Goal: Task Accomplishment & Management: Use online tool/utility

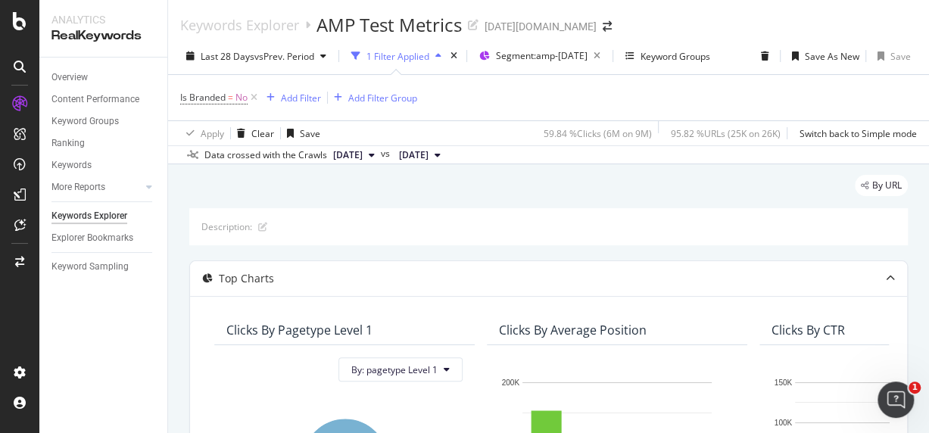
scroll to position [252, 0]
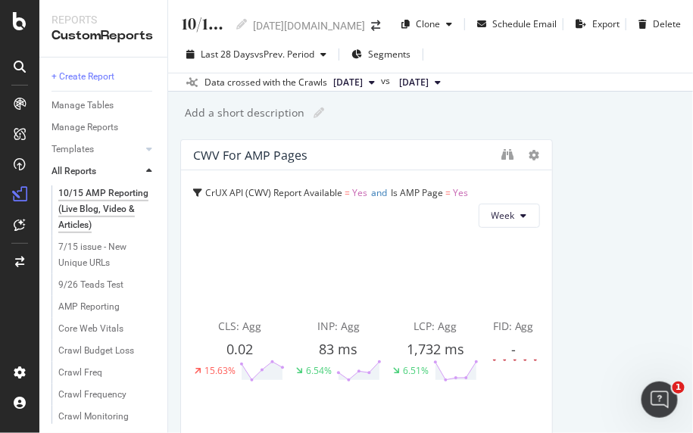
click at [358, 24] on div "[DATE][DOMAIN_NAME]" at bounding box center [309, 25] width 112 height 15
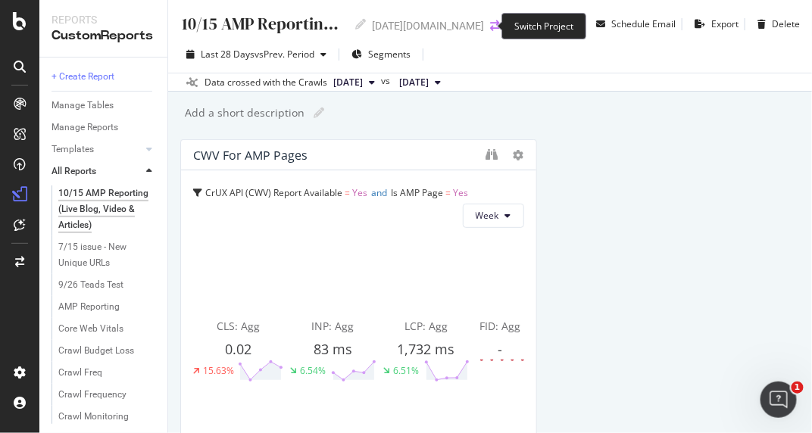
click at [490, 23] on icon "arrow-right-arrow-left" at bounding box center [494, 25] width 9 height 11
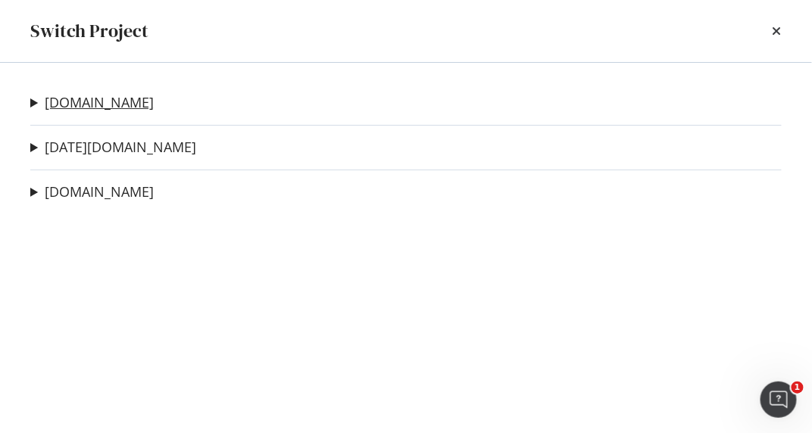
click at [86, 96] on link "nbcnews.com" at bounding box center [99, 103] width 109 height 16
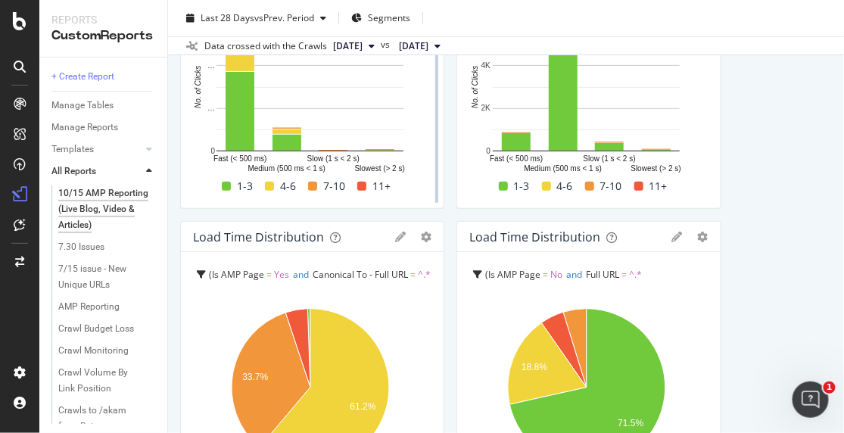
scroll to position [1851, 0]
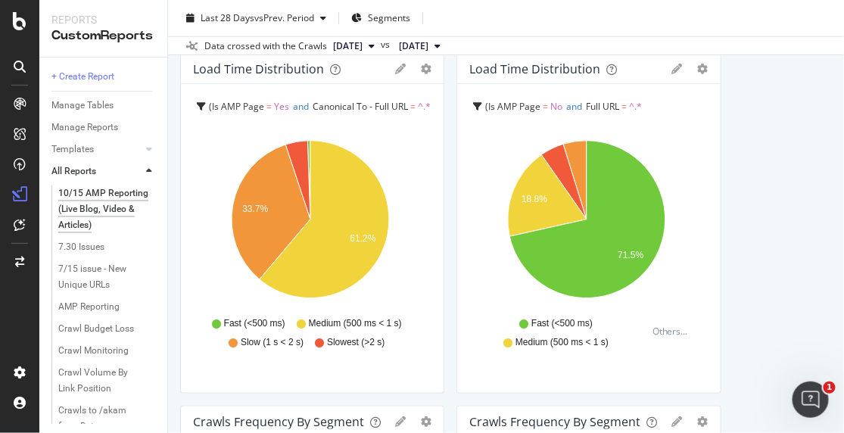
click at [374, 108] on span "Canonical To - Full URL" at bounding box center [360, 106] width 95 height 13
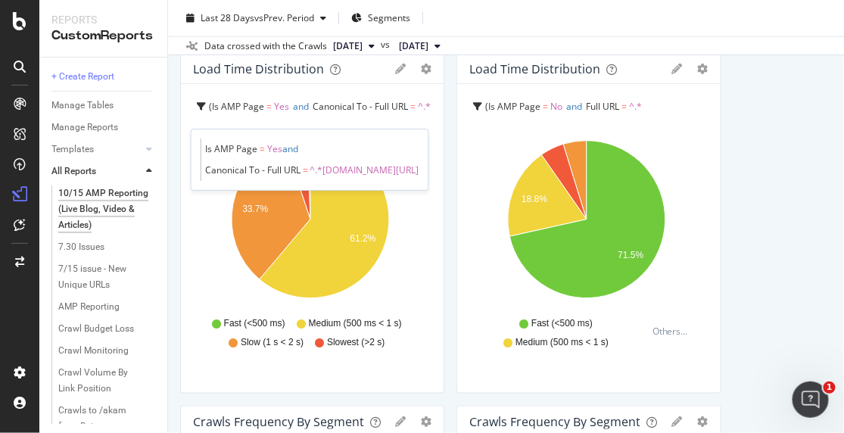
click at [608, 107] on span "Full URL" at bounding box center [602, 106] width 33 height 13
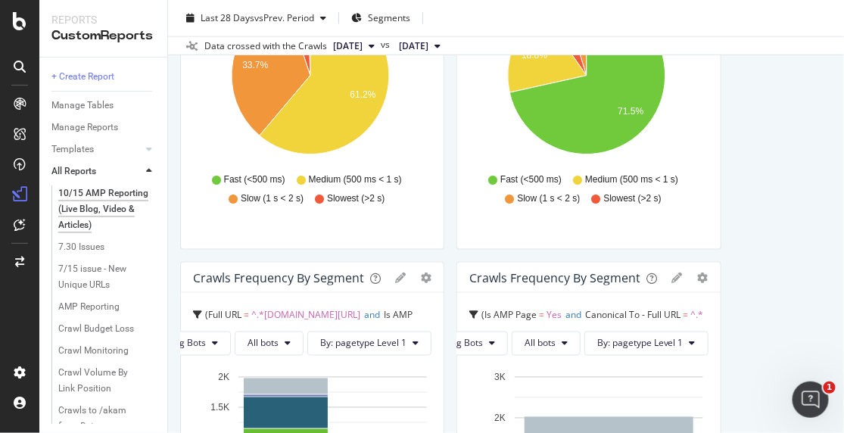
scroll to position [2187, 0]
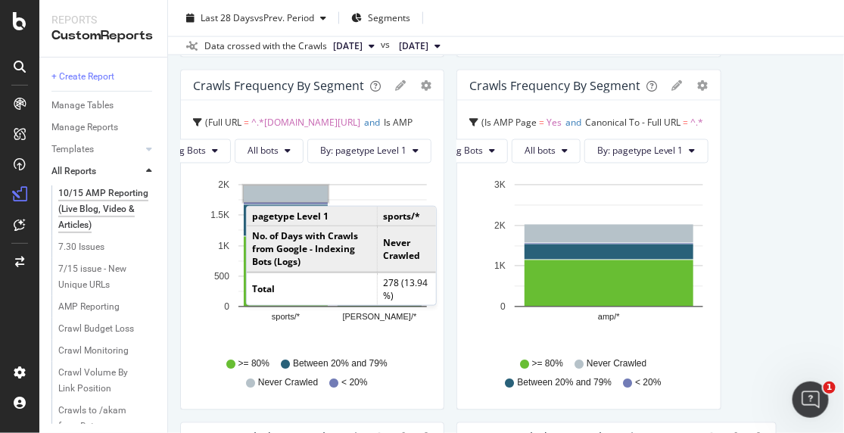
click at [410, 117] on span "Is AMP Page" at bounding box center [303, 134] width 220 height 34
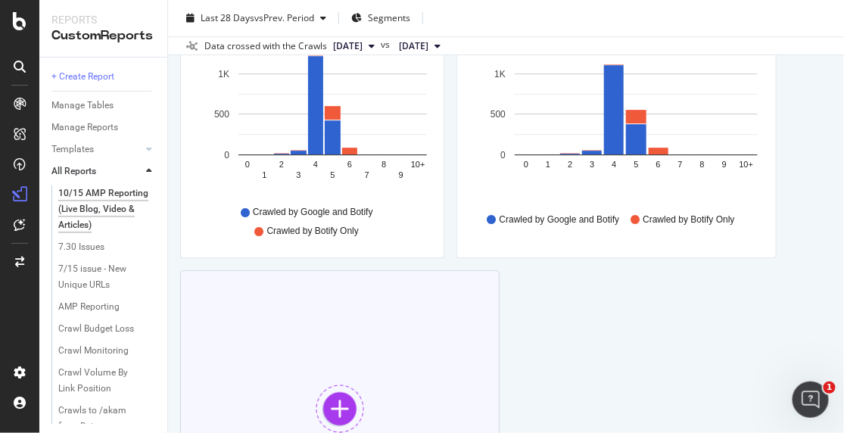
scroll to position [2897, 0]
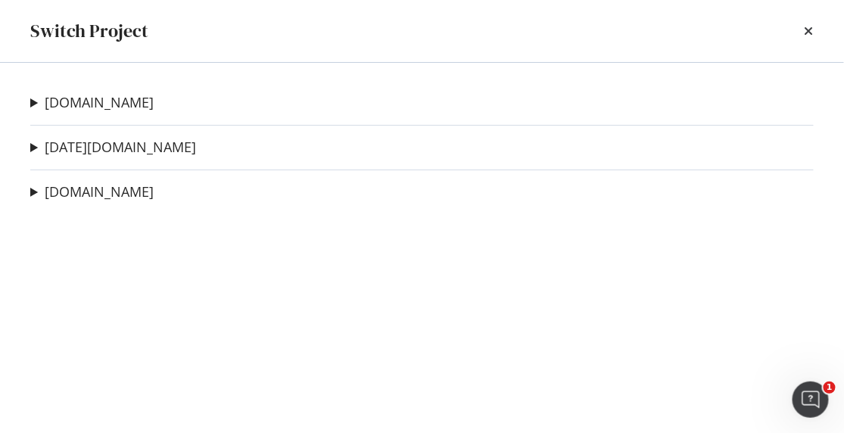
drag, startPoint x: 0, startPoint y: 91, endPoint x: 513, endPoint y: 23, distance: 518.0
click at [513, 23] on div "Switch Project" at bounding box center [422, 31] width 784 height 26
click at [76, 144] on link "[DATE][DOMAIN_NAME]" at bounding box center [120, 147] width 151 height 16
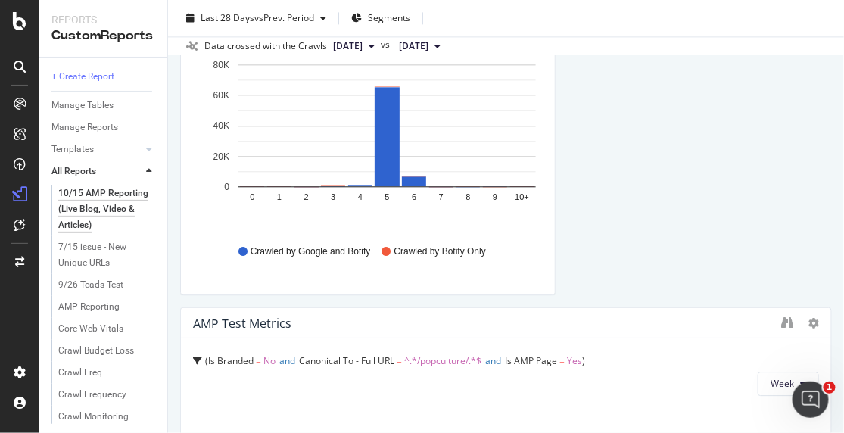
scroll to position [5469, 0]
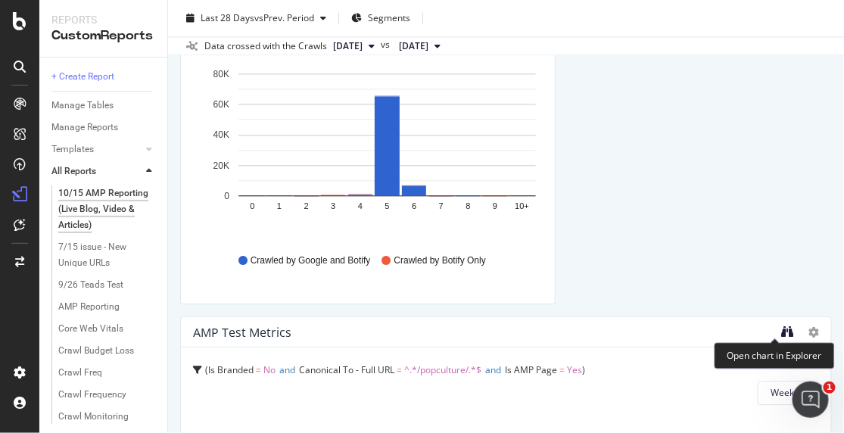
click at [782, 332] on icon "binoculars" at bounding box center [788, 332] width 12 height 12
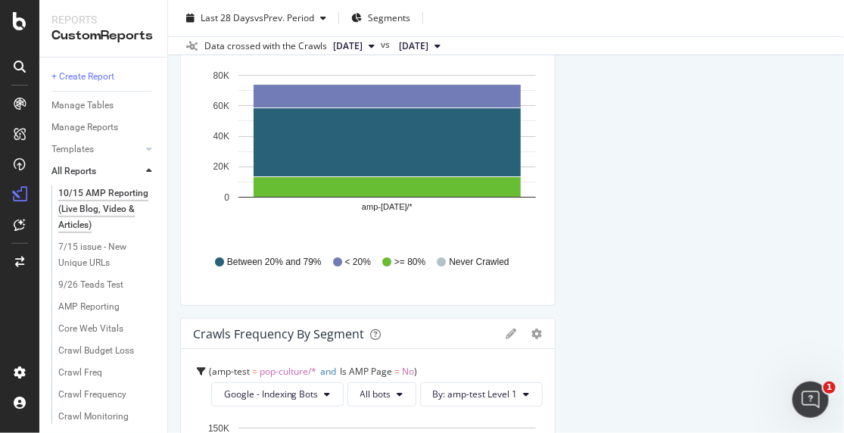
scroll to position [4208, 0]
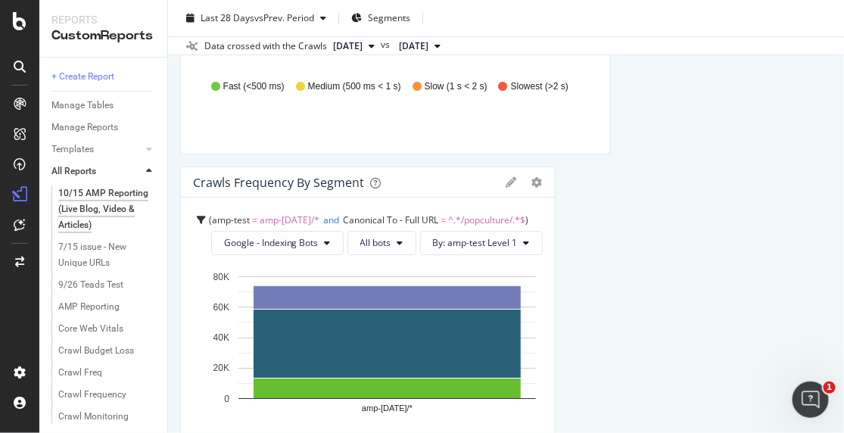
drag, startPoint x: 761, startPoint y: 341, endPoint x: 691, endPoint y: 335, distance: 70.7
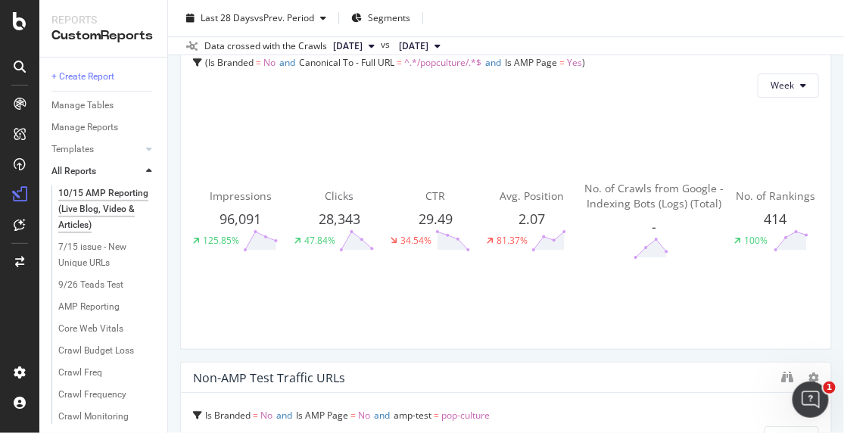
scroll to position [5638, 0]
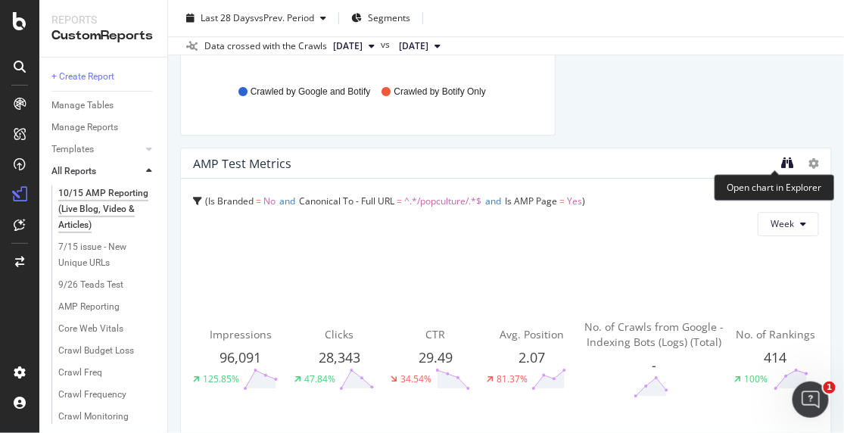
click at [782, 159] on icon "binoculars" at bounding box center [788, 163] width 12 height 12
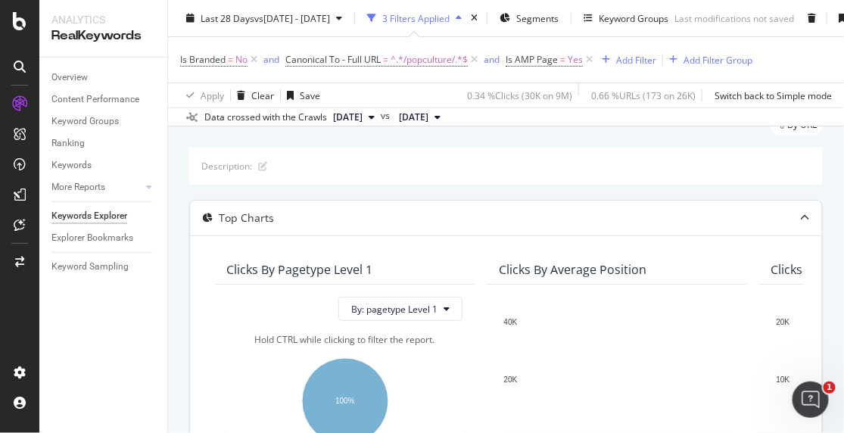
scroll to position [84, 0]
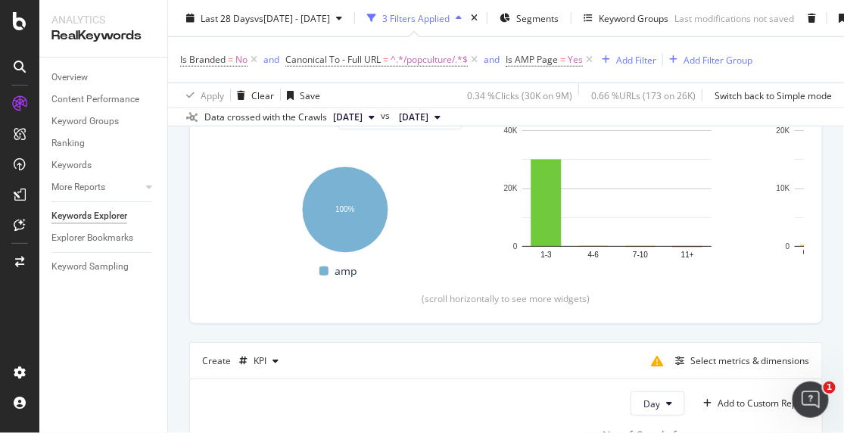
scroll to position [0, 0]
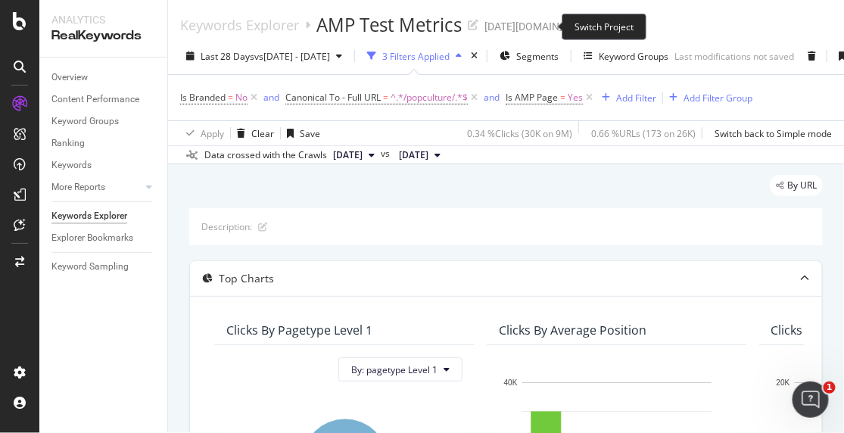
click at [603, 29] on icon "arrow-right-arrow-left" at bounding box center [607, 26] width 9 height 11
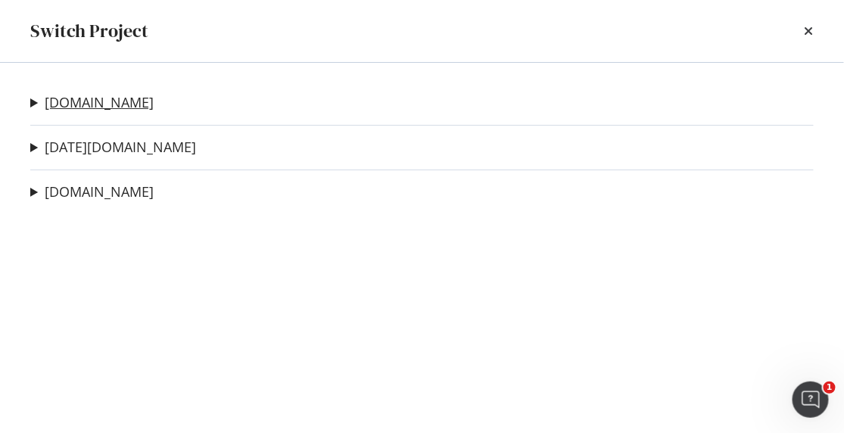
click at [86, 95] on link "nbcnews.com" at bounding box center [99, 103] width 109 height 16
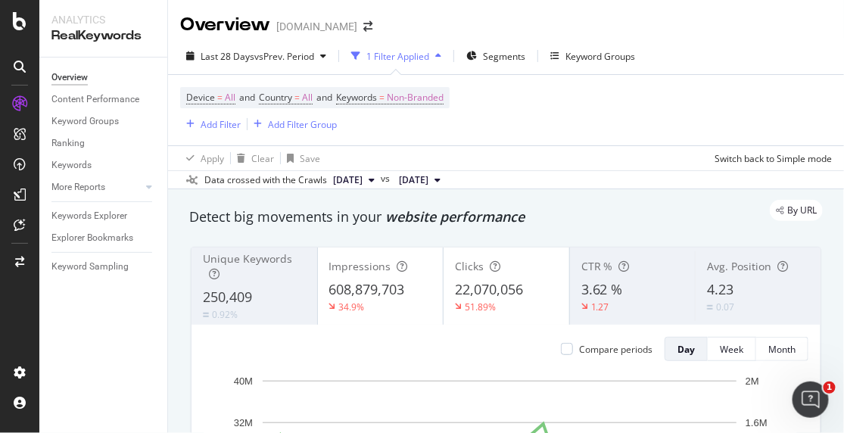
click at [80, 326] on div "Overview Content Performance Keyword Groups Ranking Keywords More Reports Count…" at bounding box center [103, 246] width 128 height 376
click at [111, 217] on div "Keywords Explorer" at bounding box center [89, 216] width 76 height 16
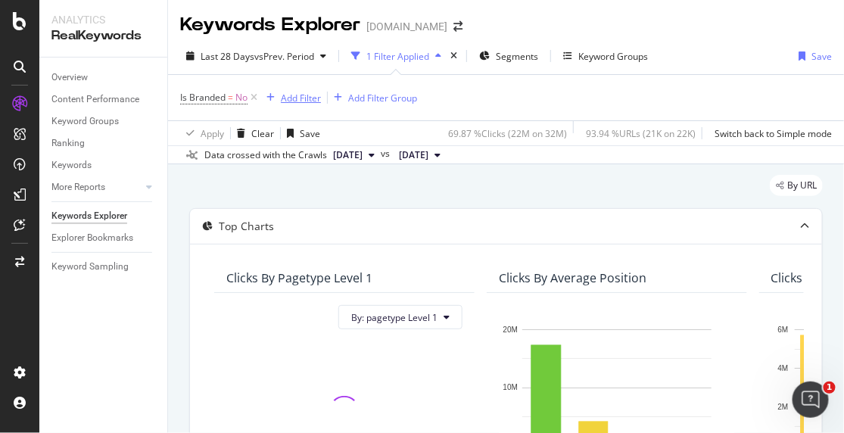
click at [303, 95] on div "Add Filter" at bounding box center [301, 98] width 40 height 13
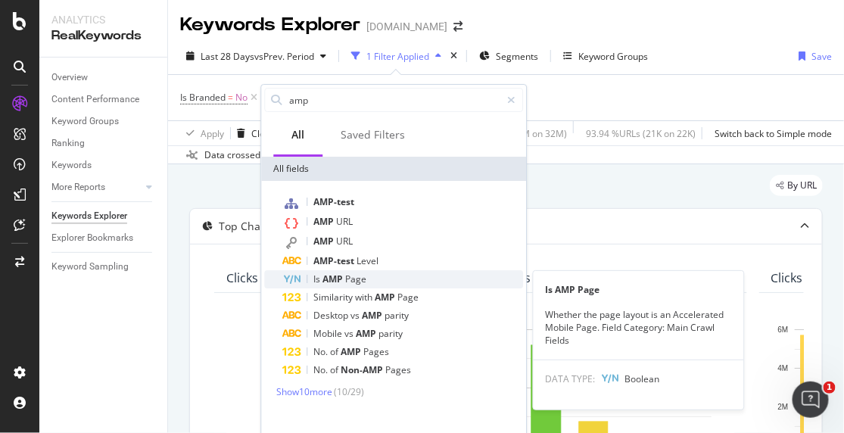
type input "amp"
click at [357, 279] on span "Page" at bounding box center [355, 279] width 21 height 13
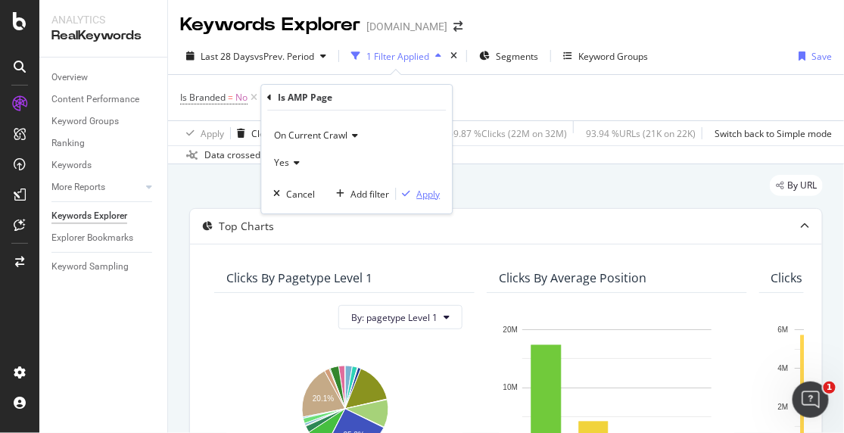
click at [426, 197] on div "Apply" at bounding box center [428, 194] width 23 height 13
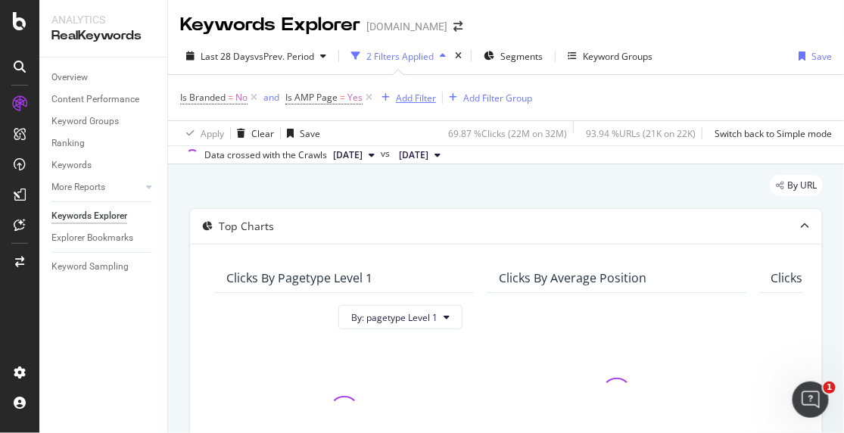
click at [409, 95] on div "Add Filter" at bounding box center [416, 98] width 40 height 13
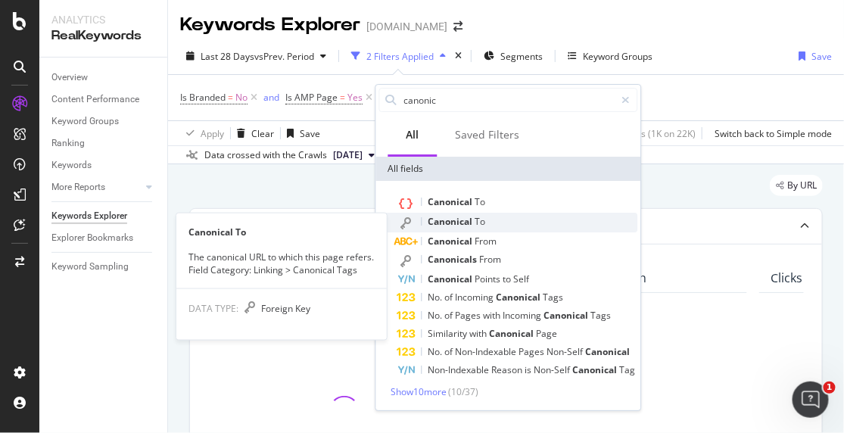
type input "canonic"
click at [453, 220] on span "Canonical" at bounding box center [452, 221] width 47 height 13
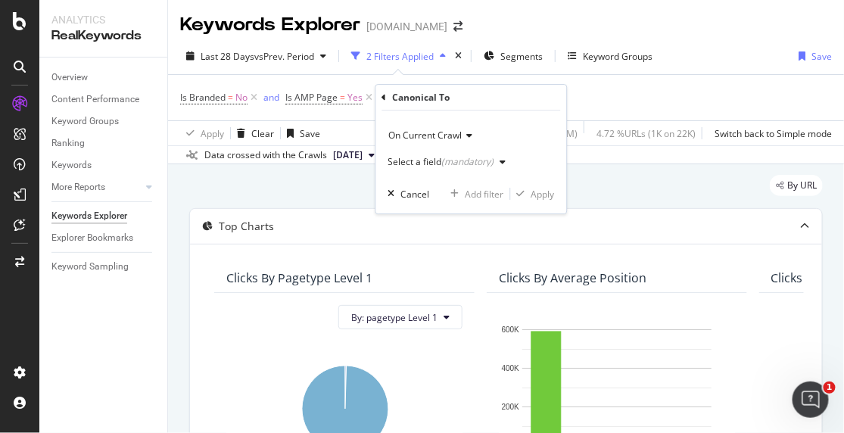
click at [443, 164] on div "(mandatory)" at bounding box center [468, 161] width 52 height 13
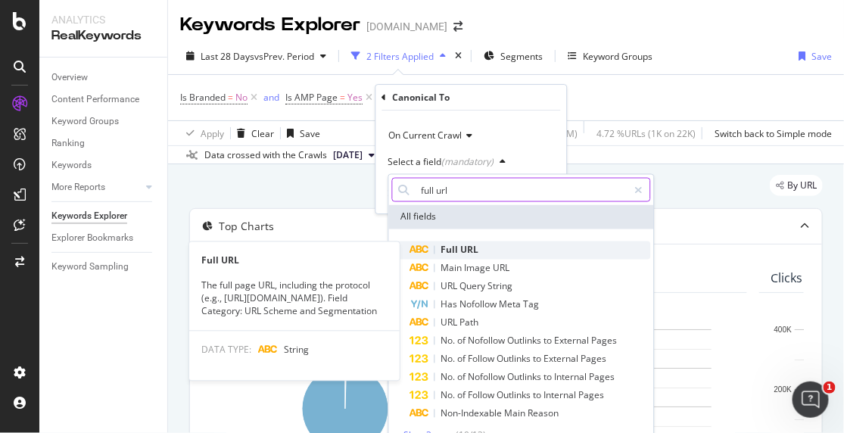
type input "full url"
click at [471, 248] on span "URL" at bounding box center [470, 250] width 18 height 13
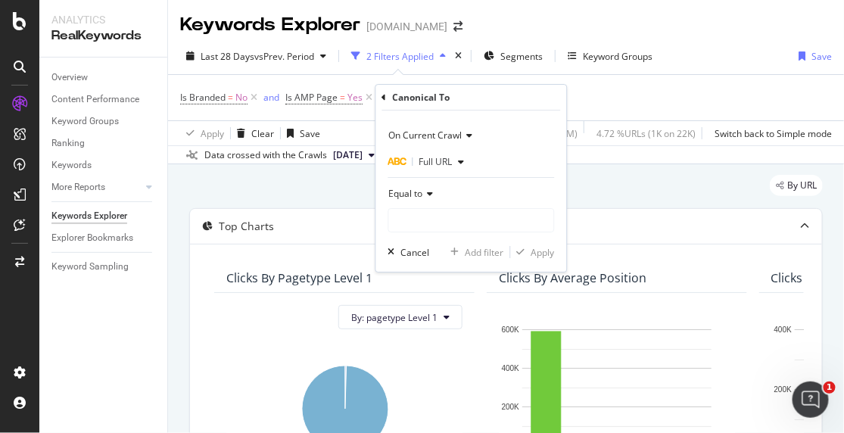
click at [420, 194] on span "Equal to" at bounding box center [406, 193] width 34 height 13
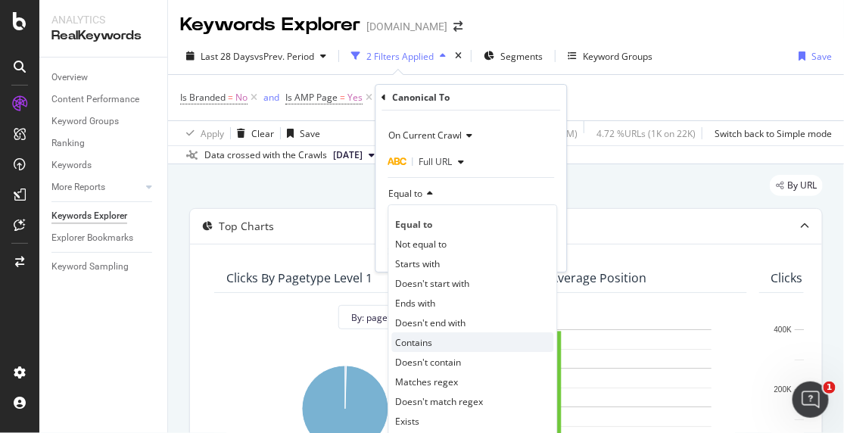
click at [442, 339] on div "Contains" at bounding box center [473, 342] width 162 height 20
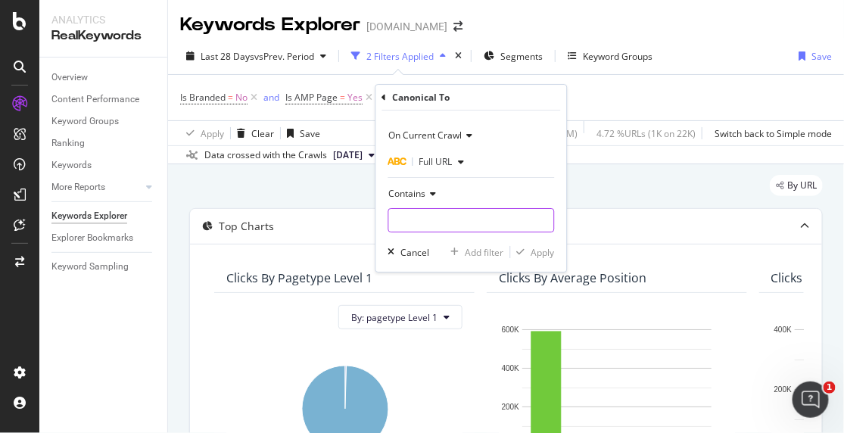
click at [430, 227] on input "text" at bounding box center [471, 220] width 165 height 24
type input "[DOMAIN_NAME][URL]"
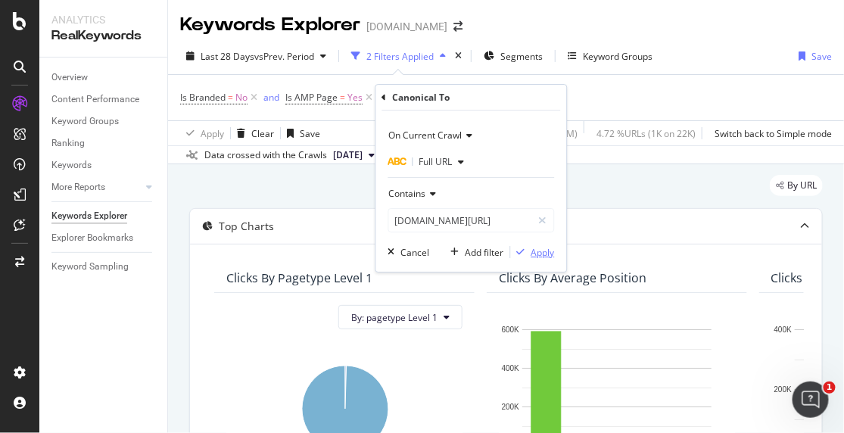
click at [533, 256] on div "Apply" at bounding box center [543, 252] width 23 height 13
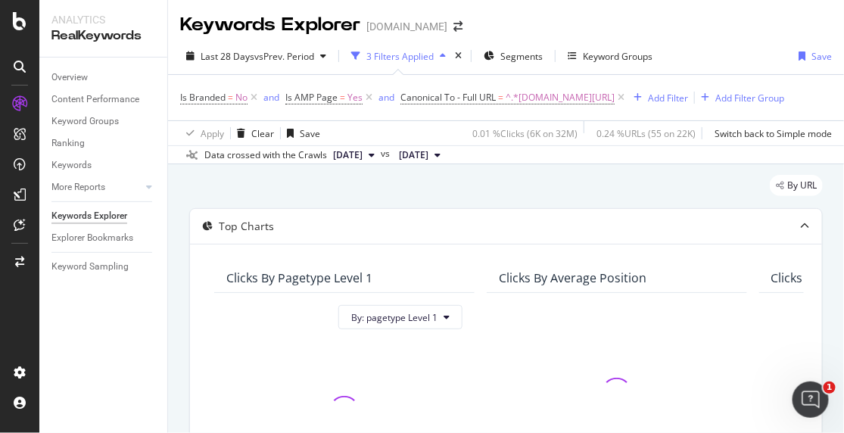
scroll to position [252, 0]
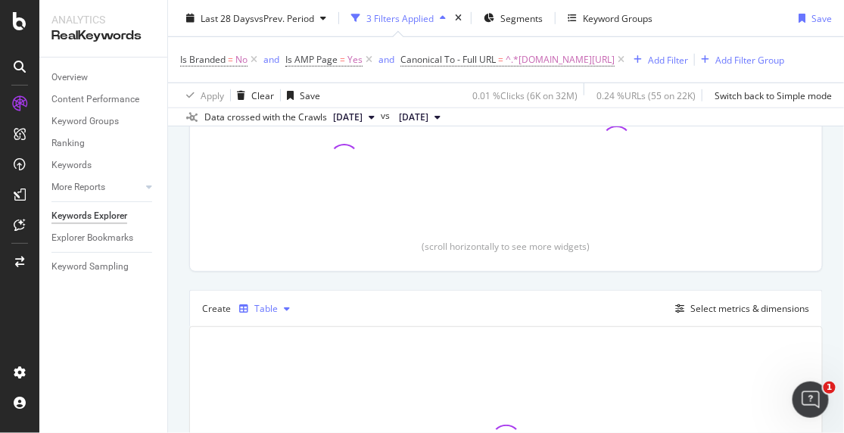
click at [256, 311] on div "Table" at bounding box center [265, 308] width 23 height 9
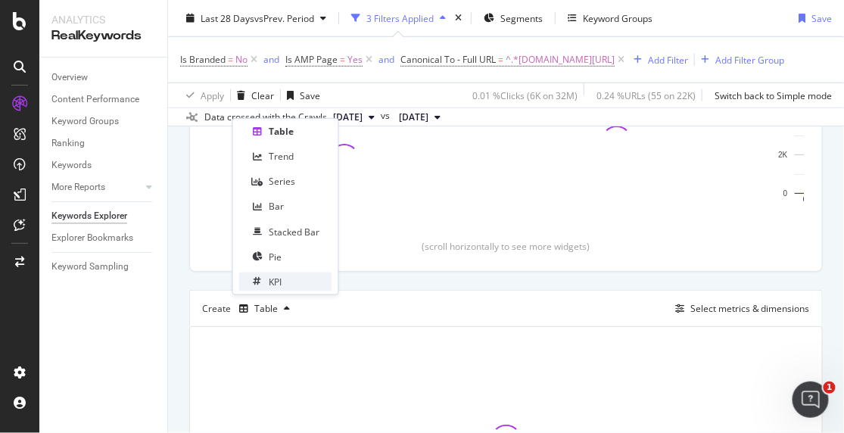
click at [262, 280] on div at bounding box center [257, 281] width 12 height 9
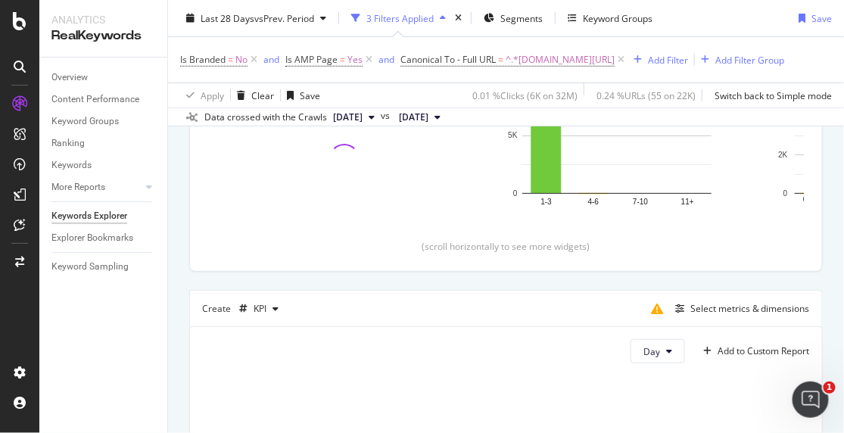
click at [218, 280] on div "Top Charts Clicks By pagetype Level 1 By: pagetype Level 1 Clicks By Average Po…" at bounding box center [506, 333] width 634 height 754
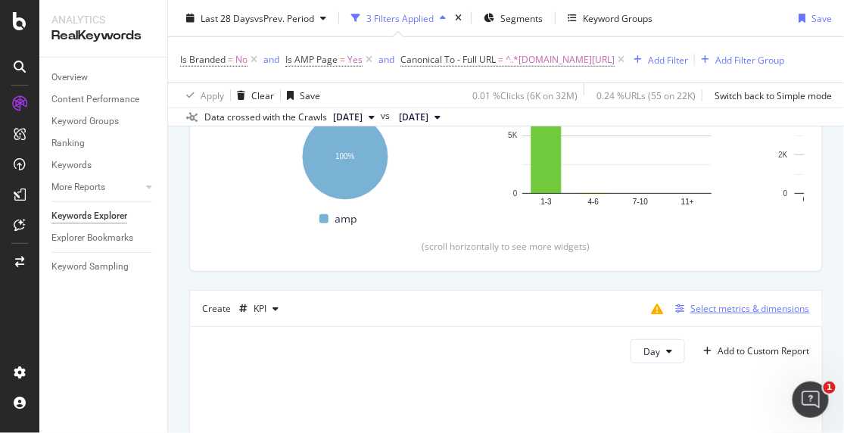
click at [723, 304] on div "Select metrics & dimensions" at bounding box center [751, 308] width 120 height 13
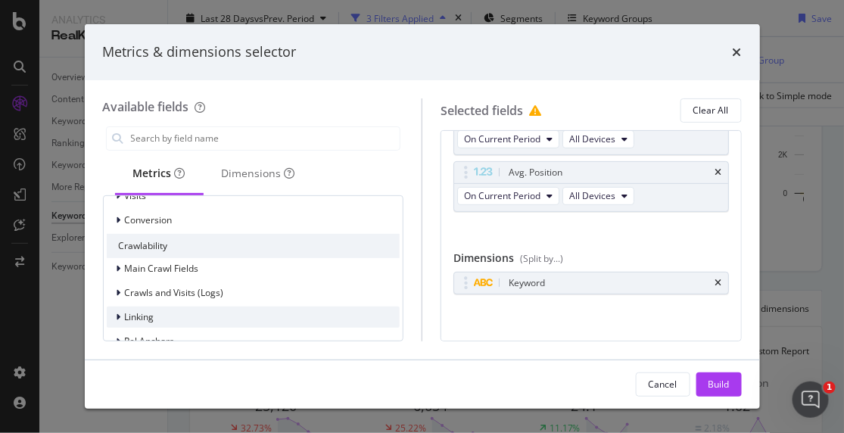
scroll to position [432, 0]
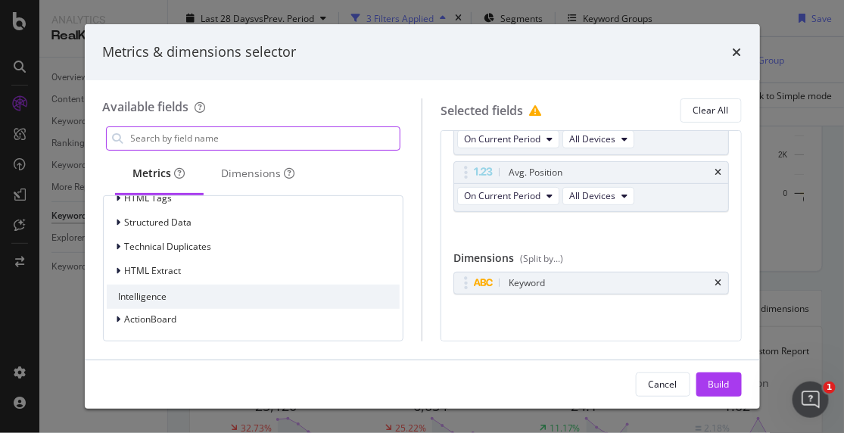
click at [192, 142] on input "modal" at bounding box center [265, 138] width 271 height 23
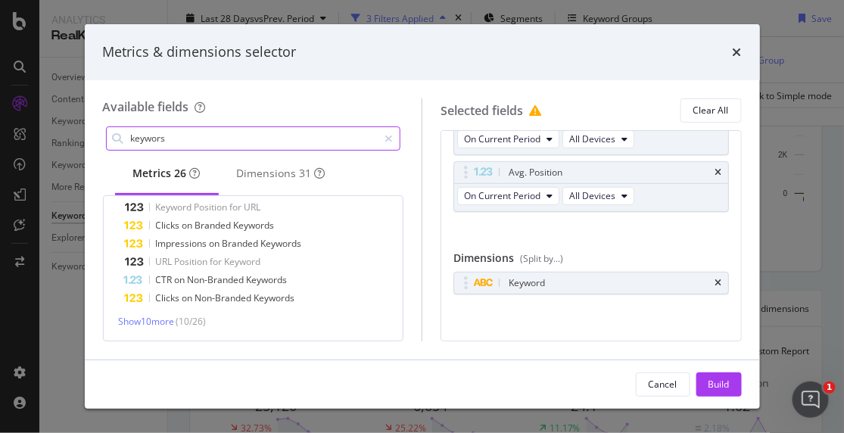
scroll to position [111, 0]
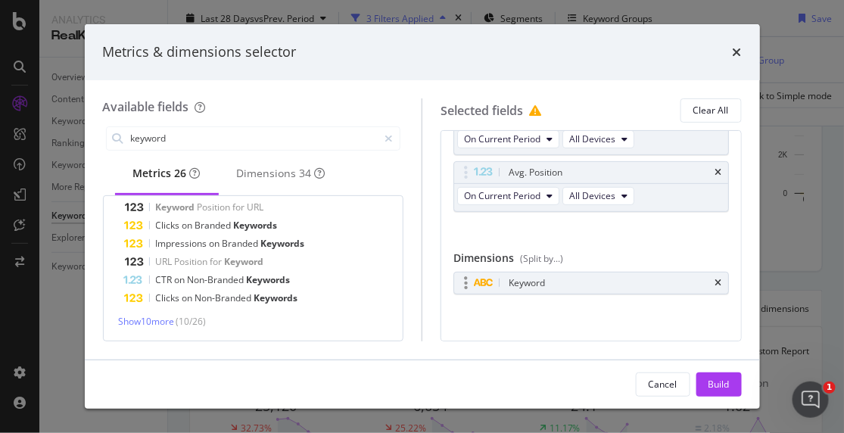
click at [711, 279] on div "Keyword" at bounding box center [591, 283] width 274 height 21
click at [275, 178] on div "Dimensions 34" at bounding box center [281, 173] width 89 height 15
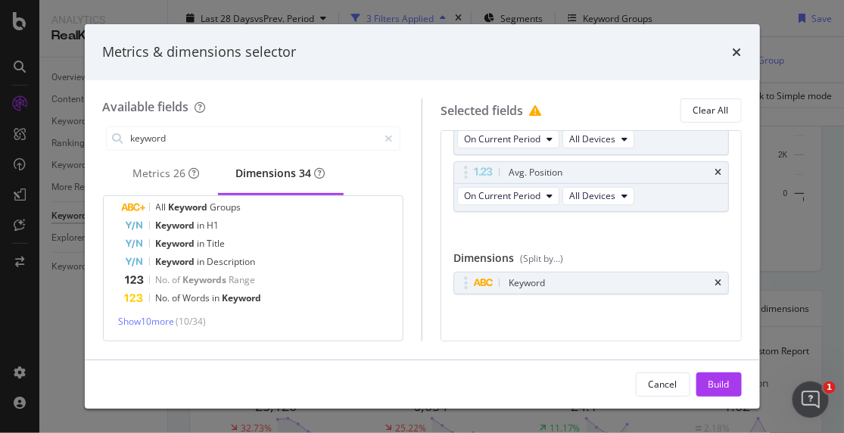
scroll to position [0, 0]
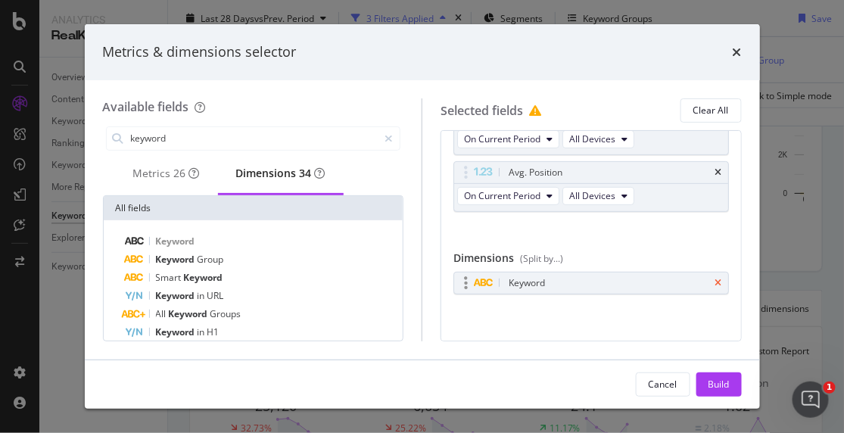
click at [716, 282] on icon "times" at bounding box center [719, 283] width 7 height 9
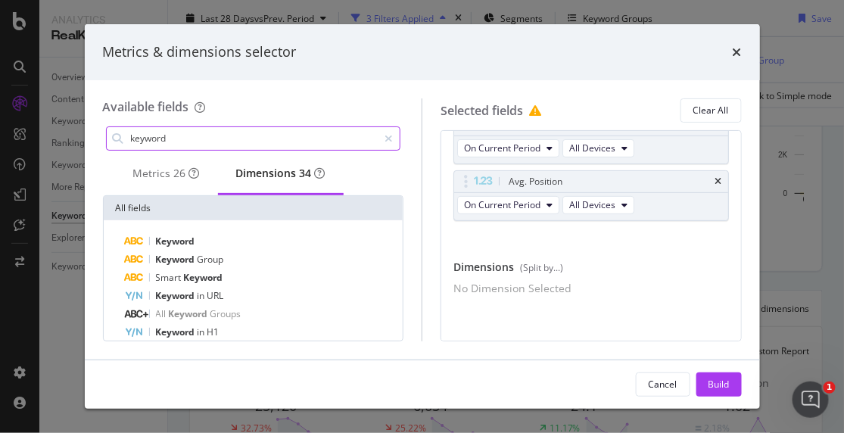
click at [194, 137] on input "keyword" at bounding box center [254, 138] width 249 height 23
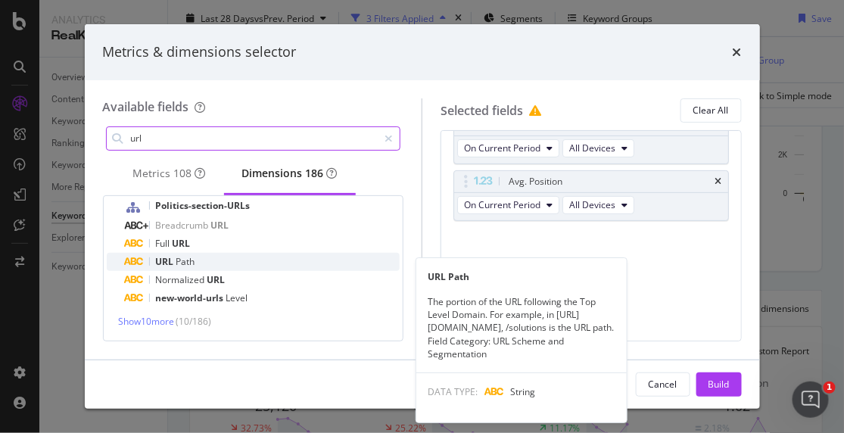
scroll to position [119, 0]
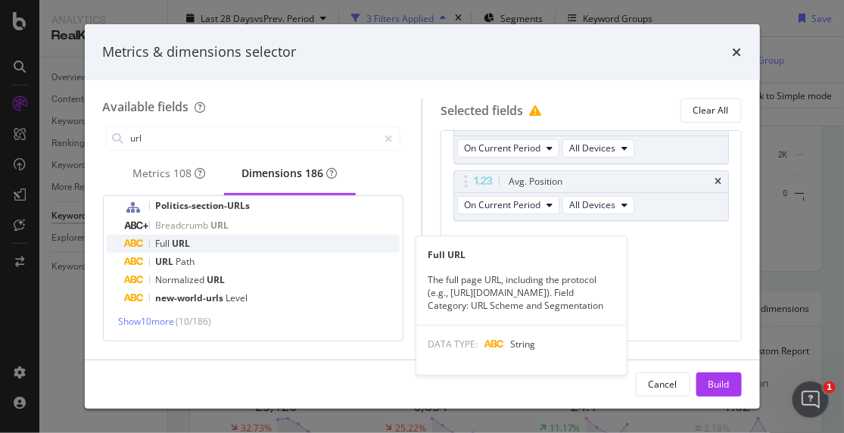
click at [201, 242] on div "Full URL" at bounding box center [263, 244] width 276 height 18
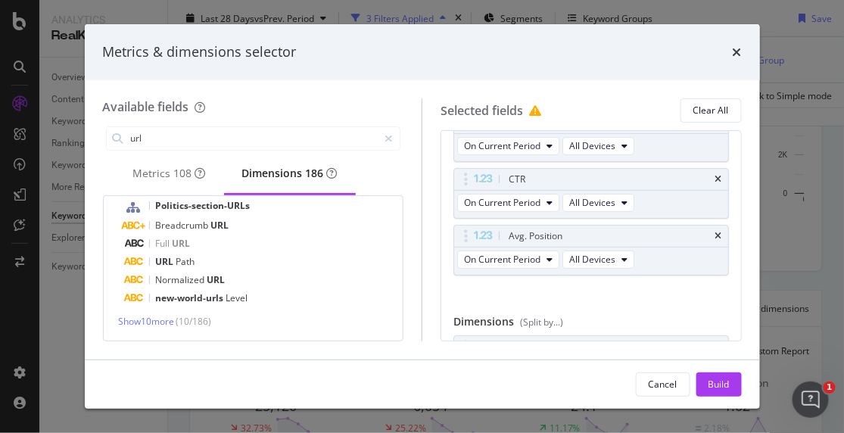
scroll to position [89, 0]
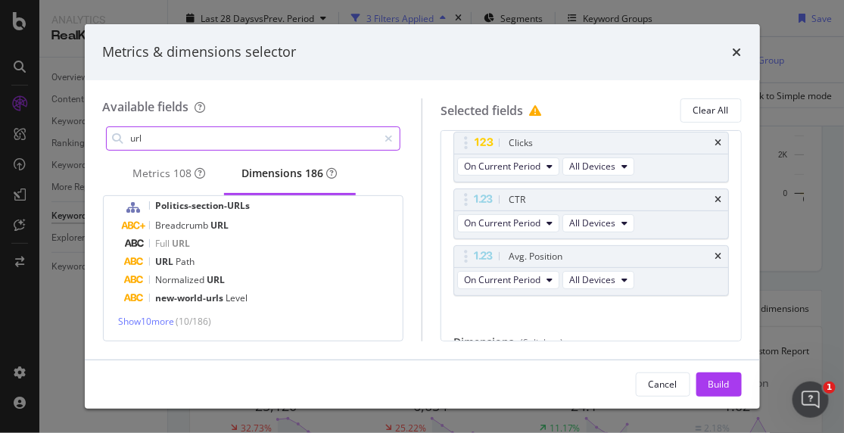
click at [167, 137] on input "url" at bounding box center [254, 138] width 249 height 23
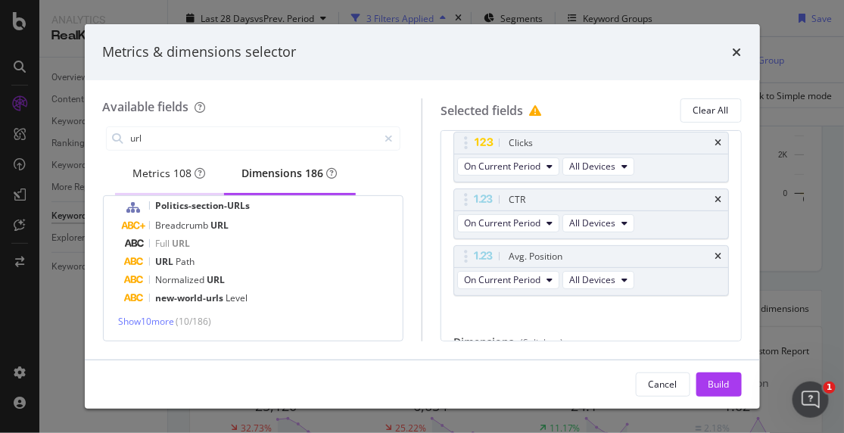
click at [157, 179] on div "Metrics 108" at bounding box center [169, 173] width 73 height 15
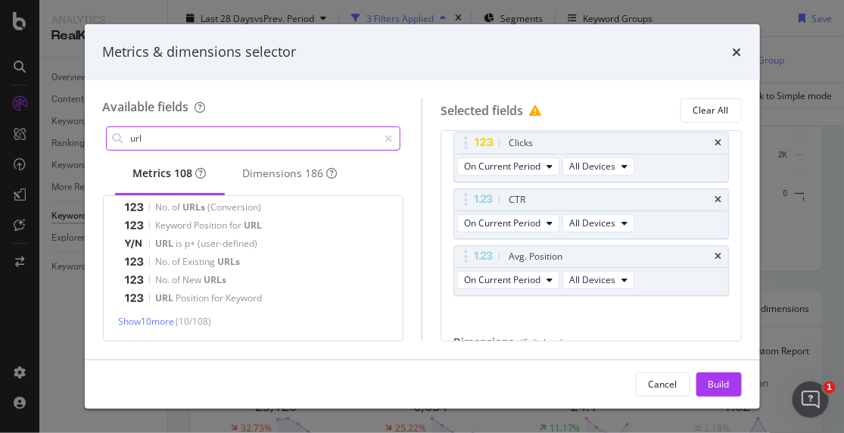
scroll to position [111, 0]
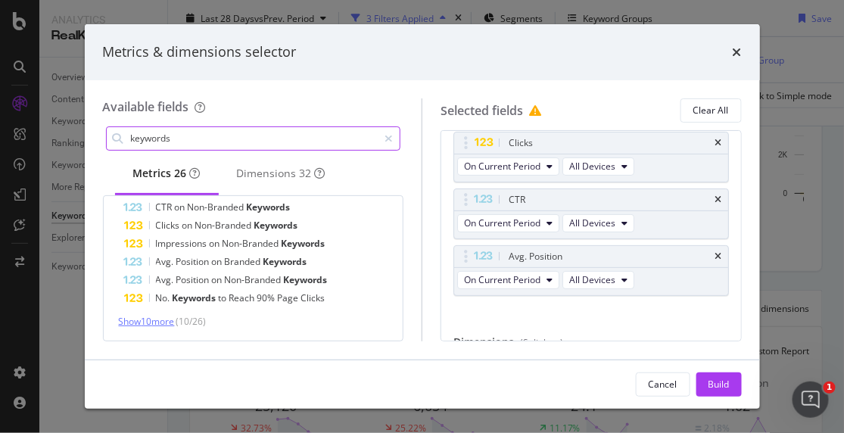
type input "keywords"
click at [151, 323] on span "Show 10 more" at bounding box center [147, 321] width 56 height 13
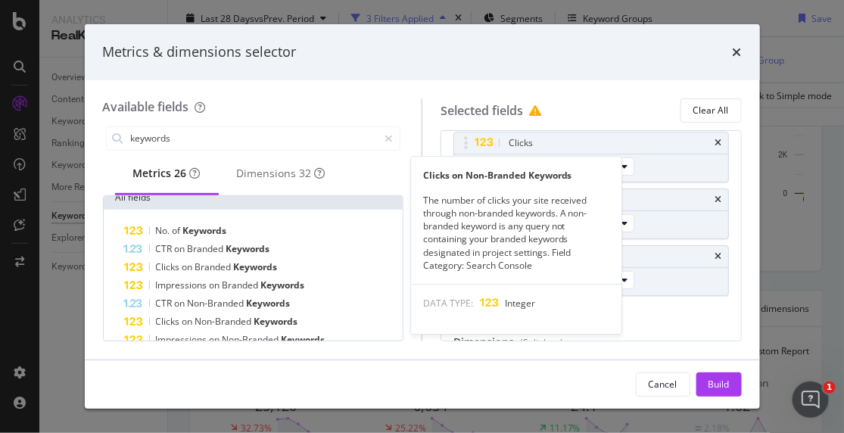
scroll to position [0, 0]
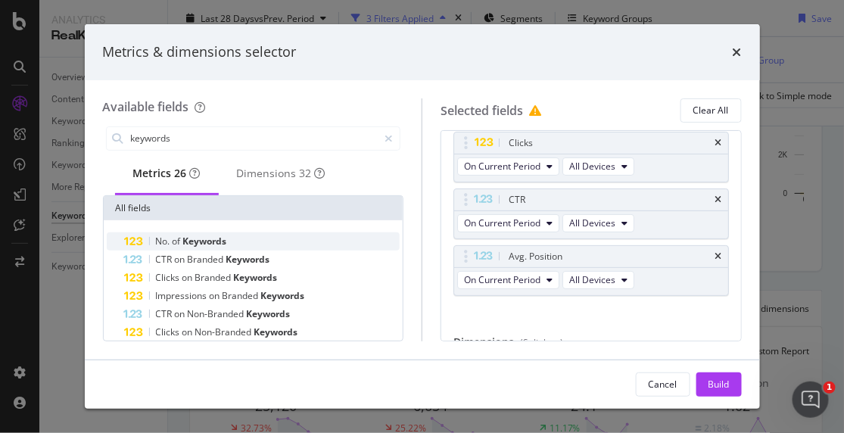
click at [223, 248] on span "Keywords" at bounding box center [205, 241] width 44 height 13
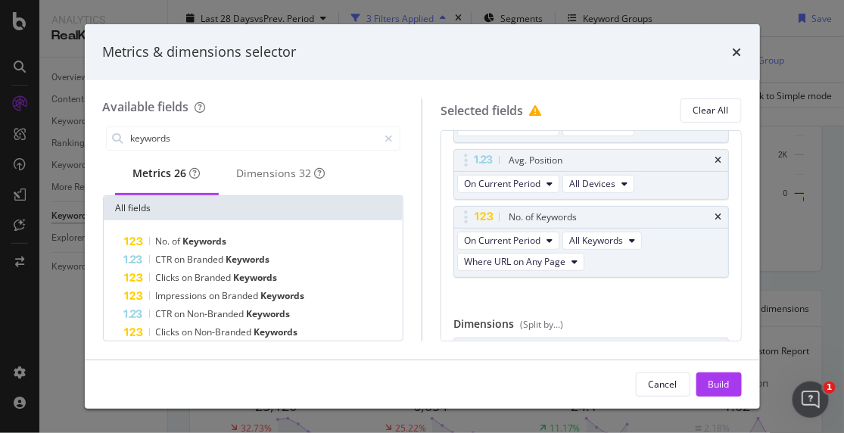
scroll to position [251, 0]
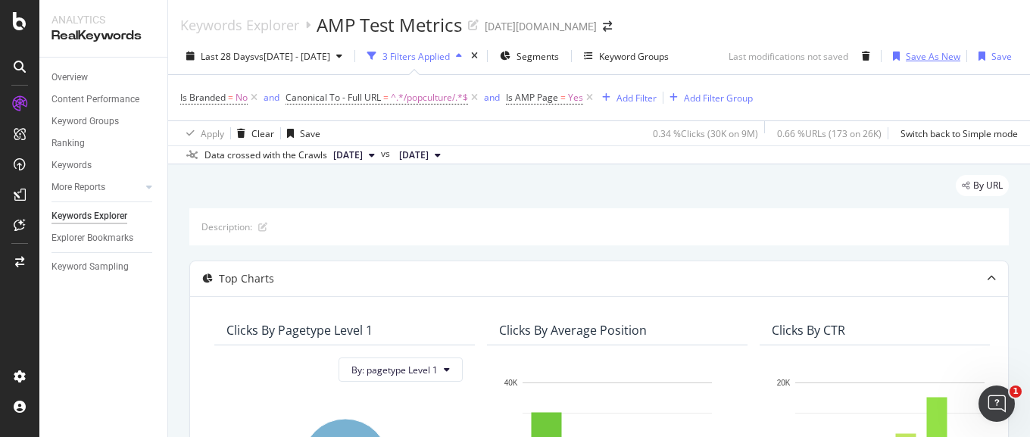
click at [844, 59] on div "Save As New" at bounding box center [933, 56] width 55 height 13
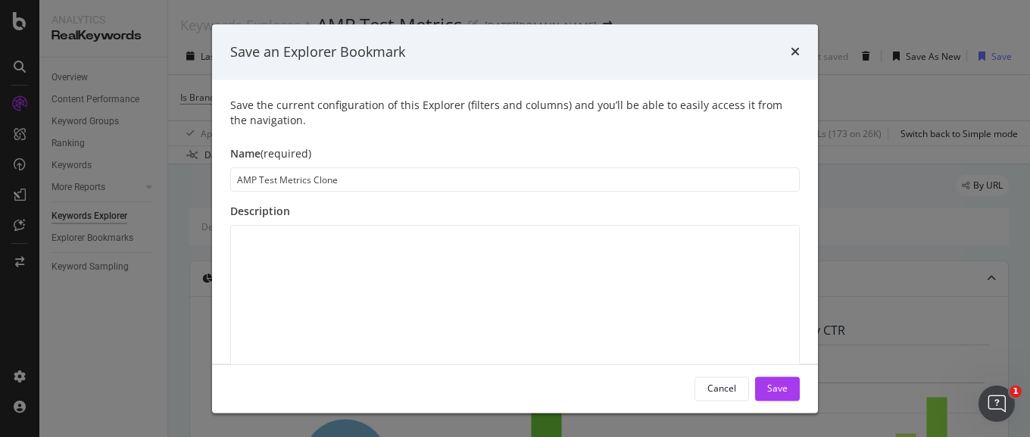
scroll to position [28, 0]
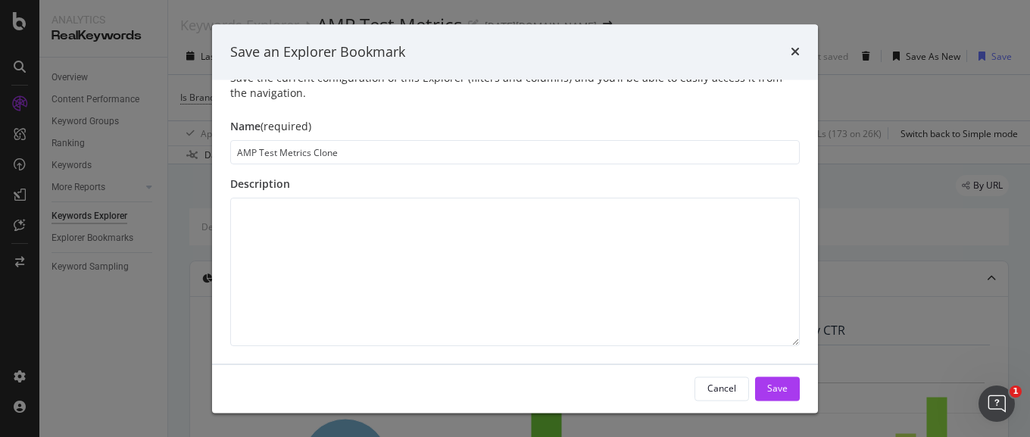
click at [789, 51] on div "Save an Explorer Bookmark" at bounding box center [515, 52] width 570 height 20
click at [795, 51] on icon "times" at bounding box center [795, 52] width 9 height 12
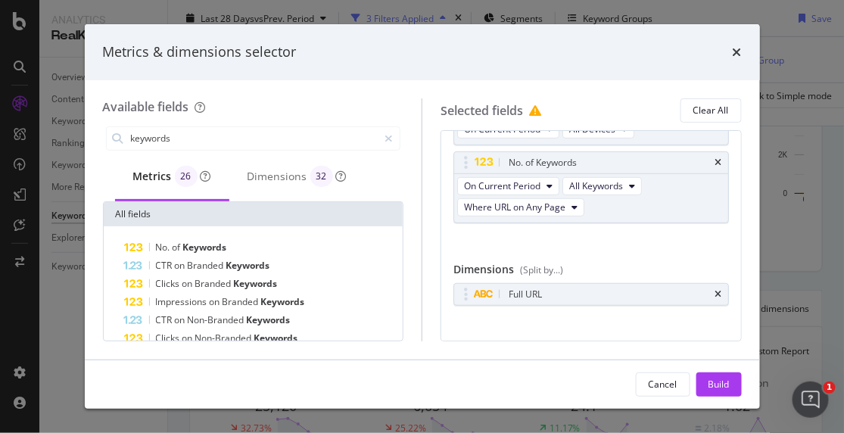
scroll to position [251, 0]
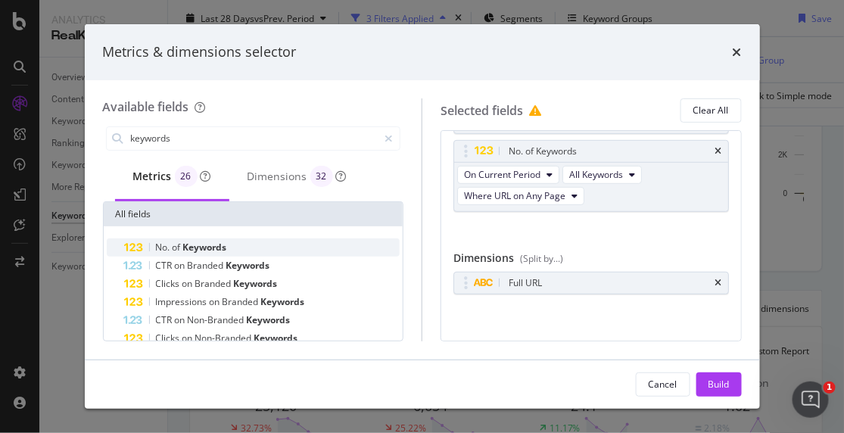
click at [243, 243] on div "No. of Keywords" at bounding box center [263, 248] width 276 height 18
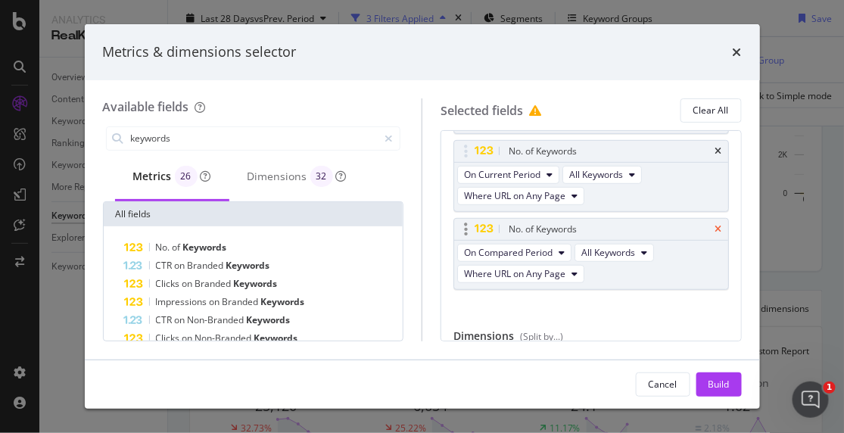
click at [716, 225] on icon "times" at bounding box center [719, 229] width 7 height 9
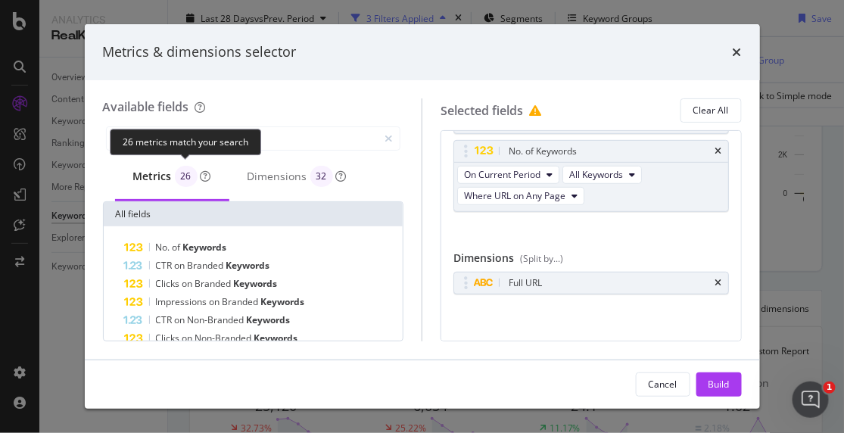
click at [189, 134] on div "26 metrics match your search" at bounding box center [185, 142] width 151 height 27
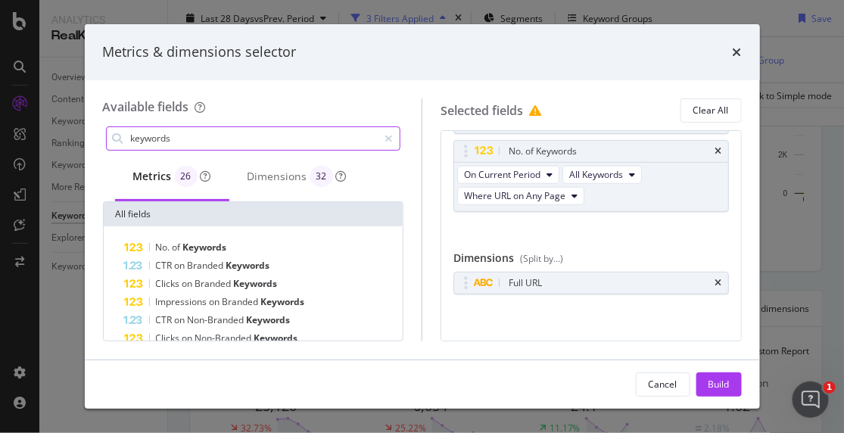
click at [316, 135] on input "keywords" at bounding box center [254, 138] width 249 height 23
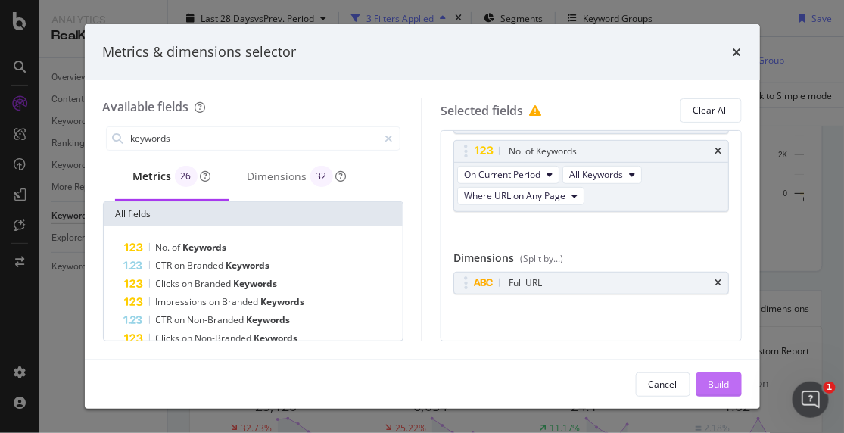
click at [719, 388] on div "Build" at bounding box center [719, 384] width 21 height 13
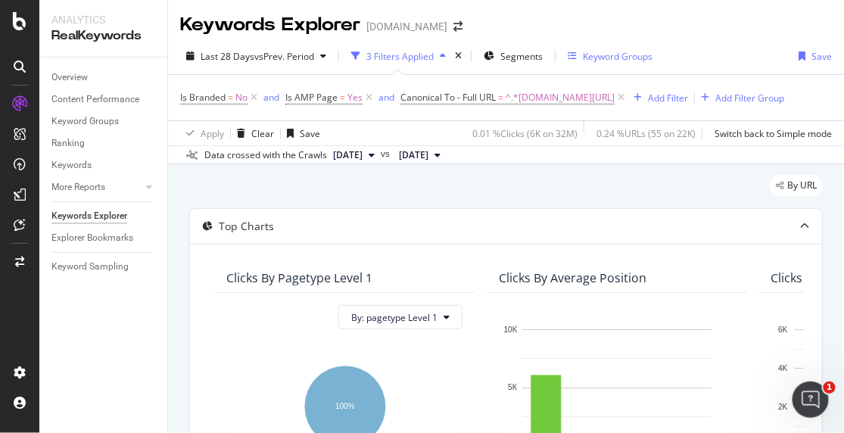
click at [594, 55] on div "Keyword Groups" at bounding box center [618, 56] width 70 height 13
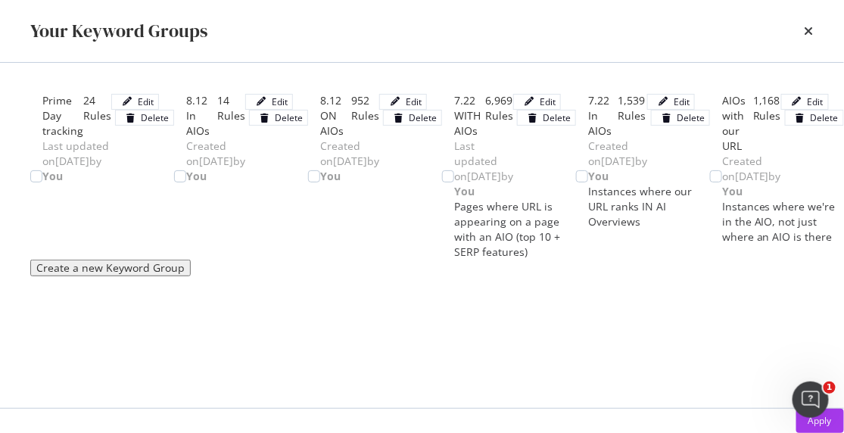
click at [813, 23] on div "times" at bounding box center [809, 31] width 9 height 26
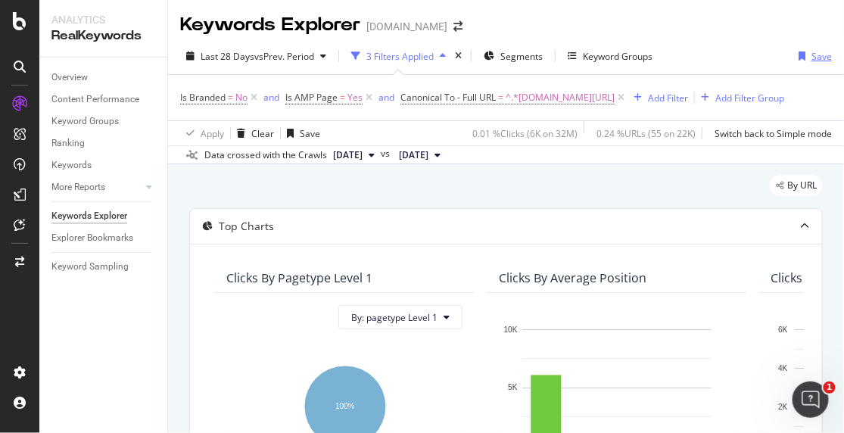
click at [812, 55] on div "Save" at bounding box center [822, 56] width 20 height 13
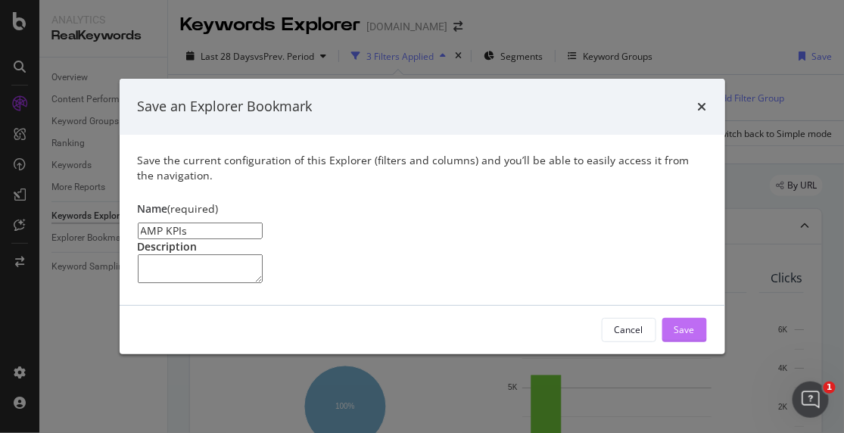
type input "AMP KPIs"
click at [698, 342] on button "Save" at bounding box center [685, 330] width 45 height 24
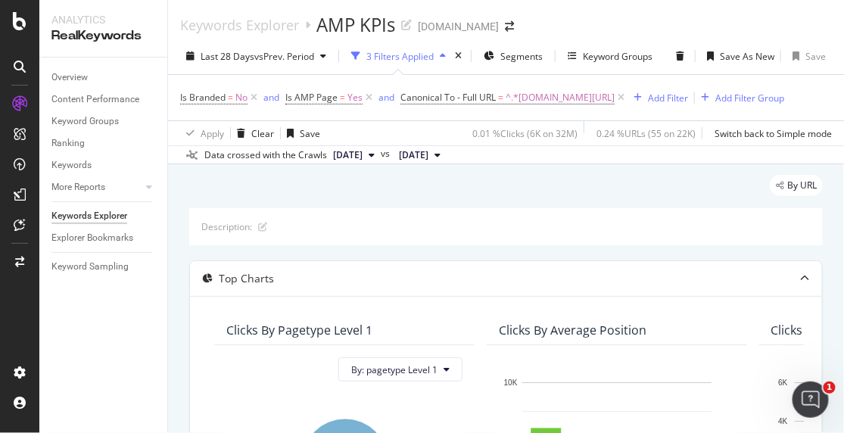
click at [325, 101] on span "Is AMP Page" at bounding box center [312, 97] width 52 height 13
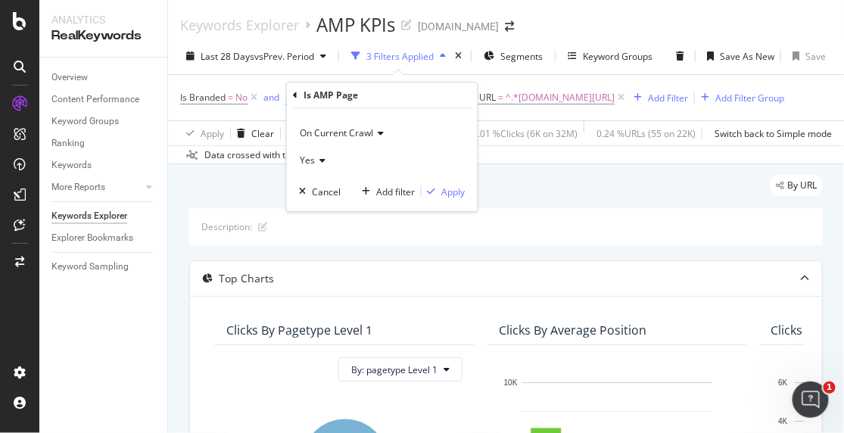
click at [313, 158] on span "Yes" at bounding box center [307, 160] width 15 height 13
click at [326, 208] on div "No" at bounding box center [384, 211] width 162 height 20
click at [448, 193] on div "Apply" at bounding box center [453, 192] width 23 height 13
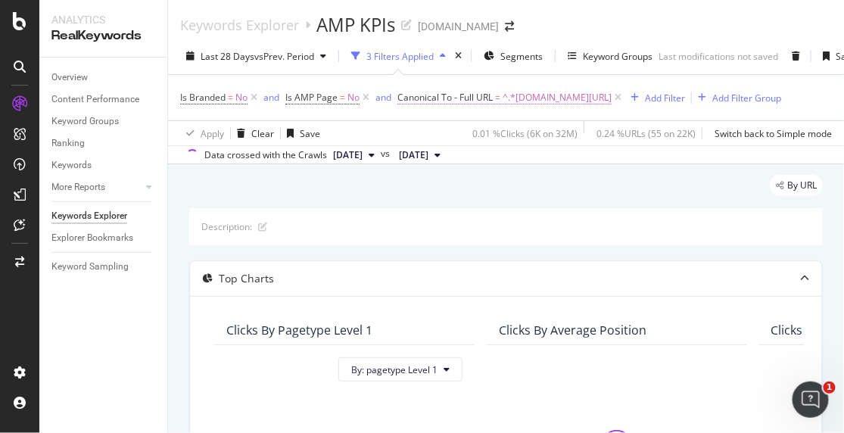
click at [520, 91] on span "^.*[DOMAIN_NAME][URL]" at bounding box center [557, 97] width 109 height 21
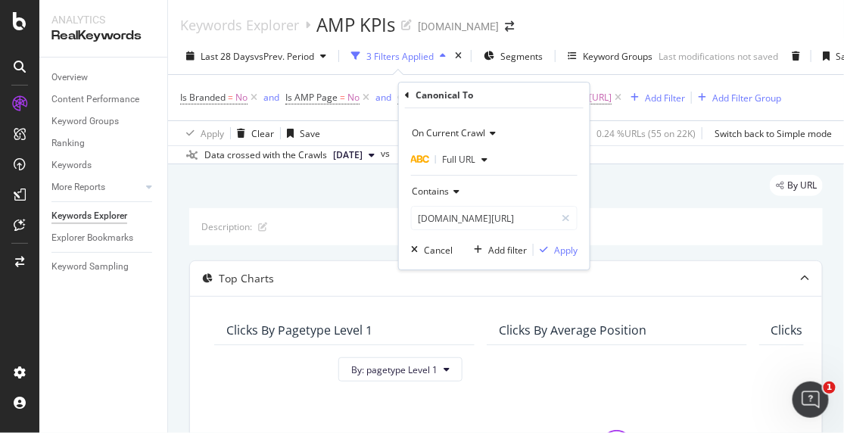
click at [405, 97] on icon at bounding box center [407, 95] width 5 height 9
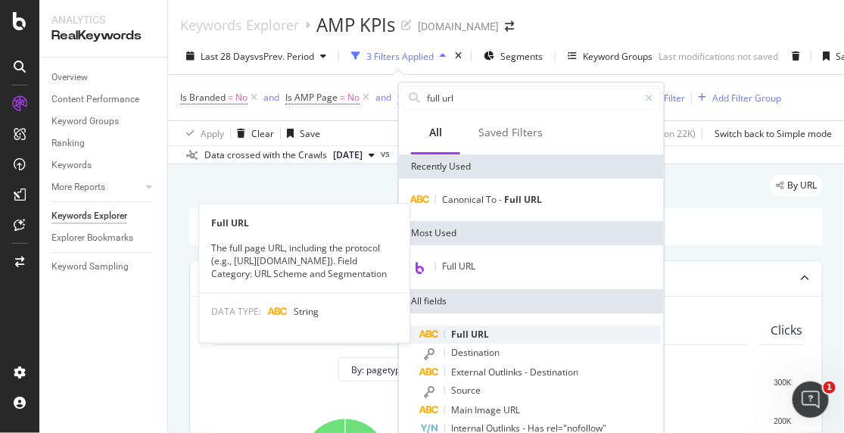
type input "full url"
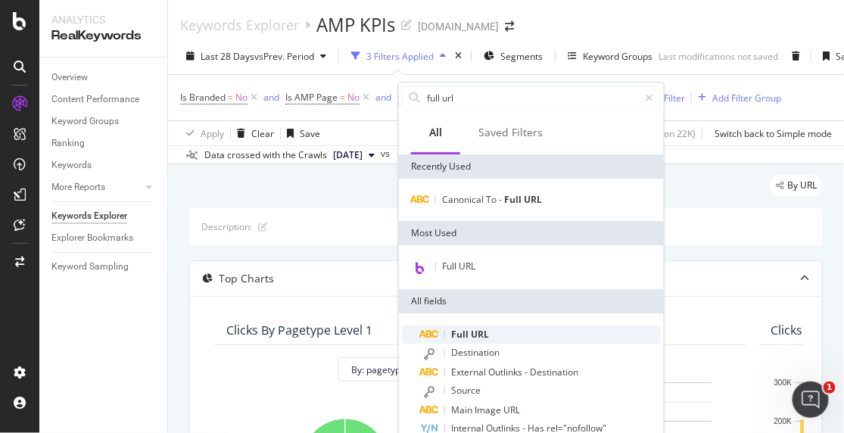
click at [482, 339] on span "URL" at bounding box center [480, 334] width 18 height 13
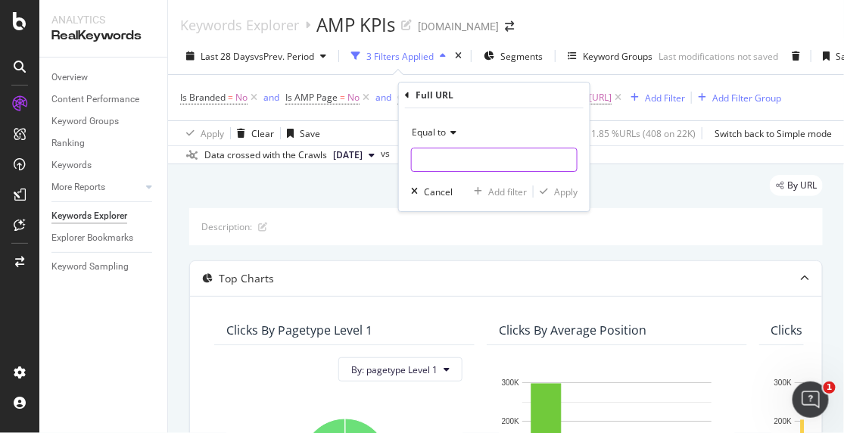
click at [435, 160] on input "text" at bounding box center [494, 160] width 165 height 24
click at [442, 136] on span "Equal to" at bounding box center [429, 132] width 34 height 13
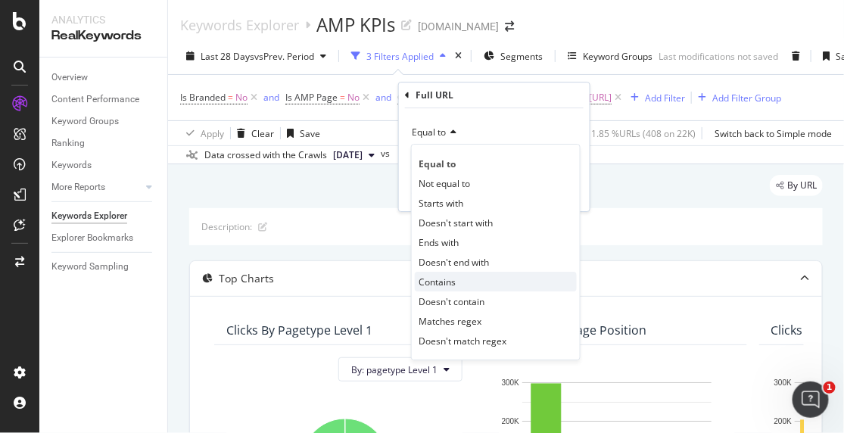
click at [472, 278] on div "Contains" at bounding box center [496, 282] width 162 height 20
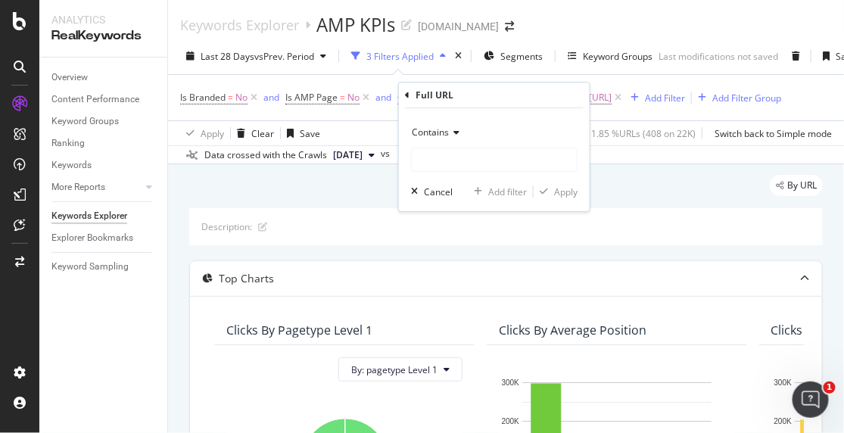
click at [430, 179] on div "Contains Cancel Add filter Apply" at bounding box center [494, 159] width 191 height 103
click at [437, 167] on input "text" at bounding box center [494, 160] width 165 height 24
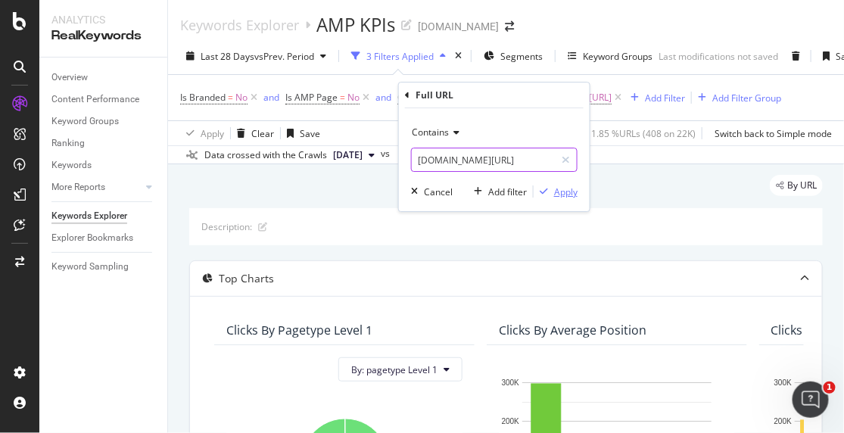
type input "[DOMAIN_NAME][URL]"
click at [562, 195] on div "Apply" at bounding box center [565, 192] width 23 height 13
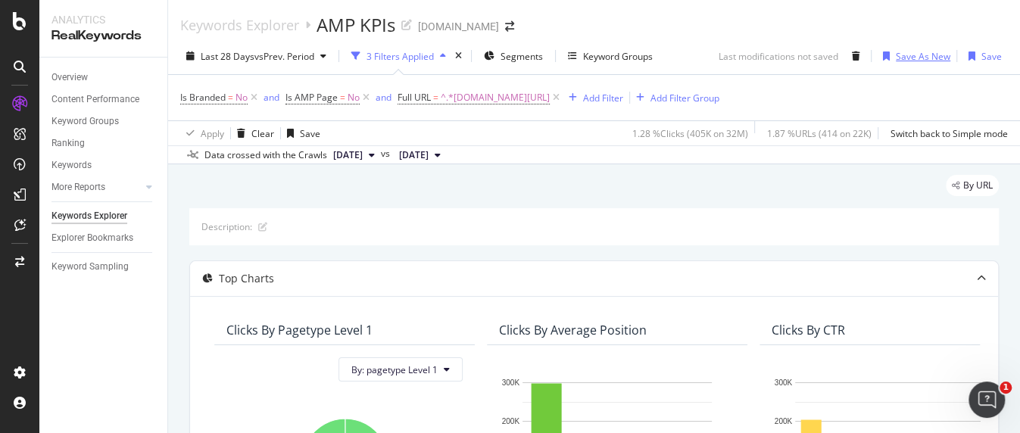
click at [844, 55] on div "Save As New" at bounding box center [923, 56] width 55 height 13
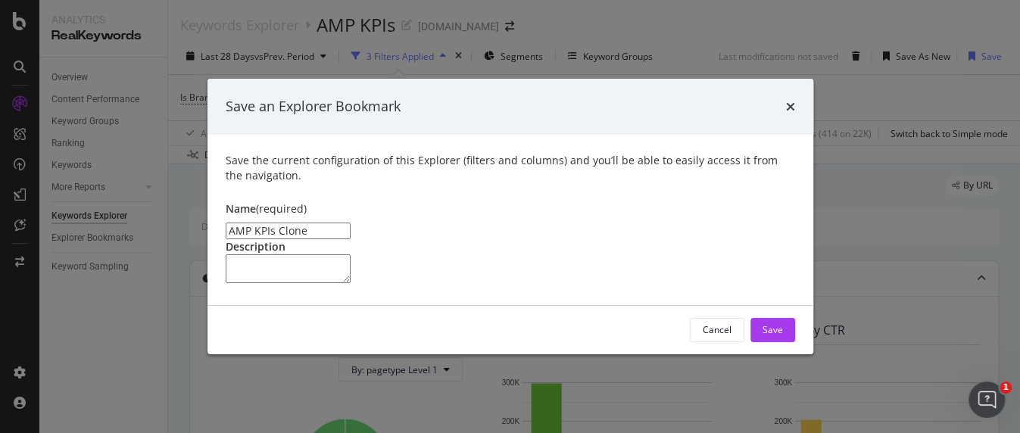
click at [228, 223] on input "AMP KPIs Clone" at bounding box center [288, 231] width 125 height 17
click at [309, 223] on input "Non-AMP KPIs Clone" at bounding box center [288, 231] width 125 height 17
type input "Non-AMP KPIs"
click at [772, 336] on div "Save" at bounding box center [773, 329] width 20 height 13
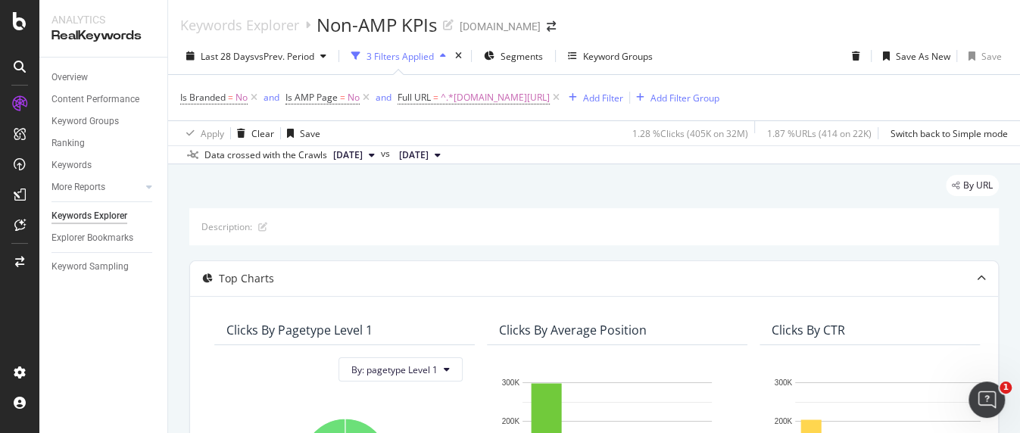
click at [601, 98] on div "Add Filter" at bounding box center [603, 98] width 40 height 13
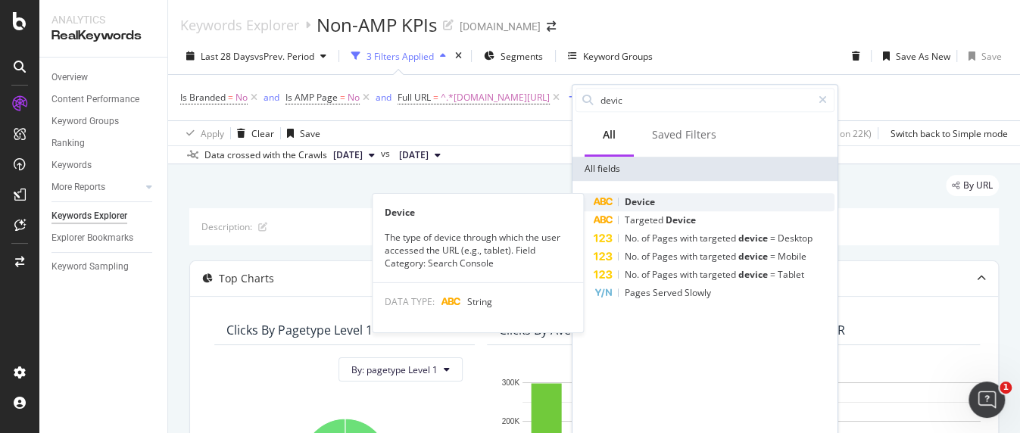
type input "devic"
click at [630, 202] on span "Device" at bounding box center [640, 201] width 30 height 13
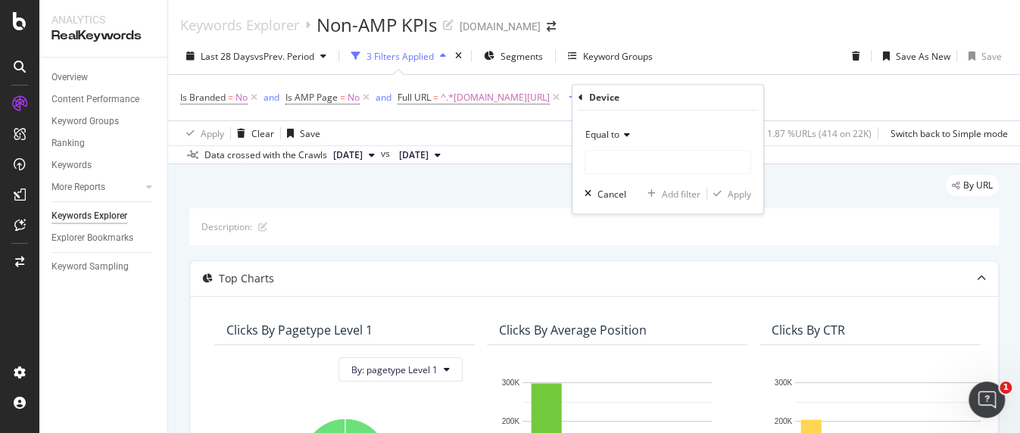
click at [616, 135] on span "Equal to" at bounding box center [602, 134] width 34 height 13
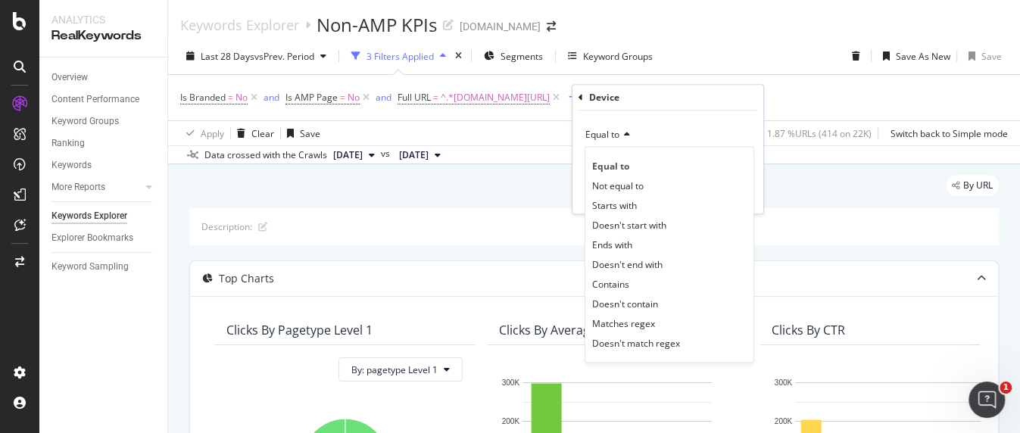
click at [707, 123] on div "Equal to" at bounding box center [668, 135] width 167 height 24
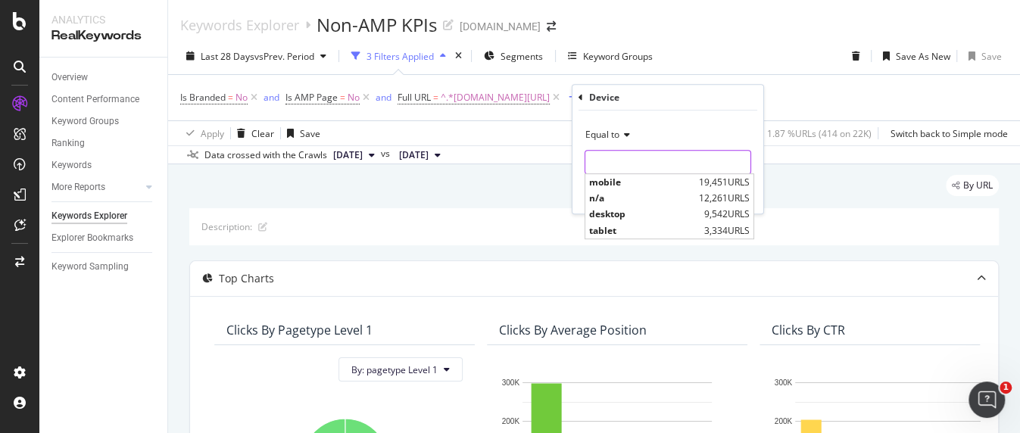
click at [664, 164] on input "text" at bounding box center [667, 162] width 165 height 24
click at [621, 183] on span "mobile" at bounding box center [642, 182] width 106 height 13
type input "mobile"
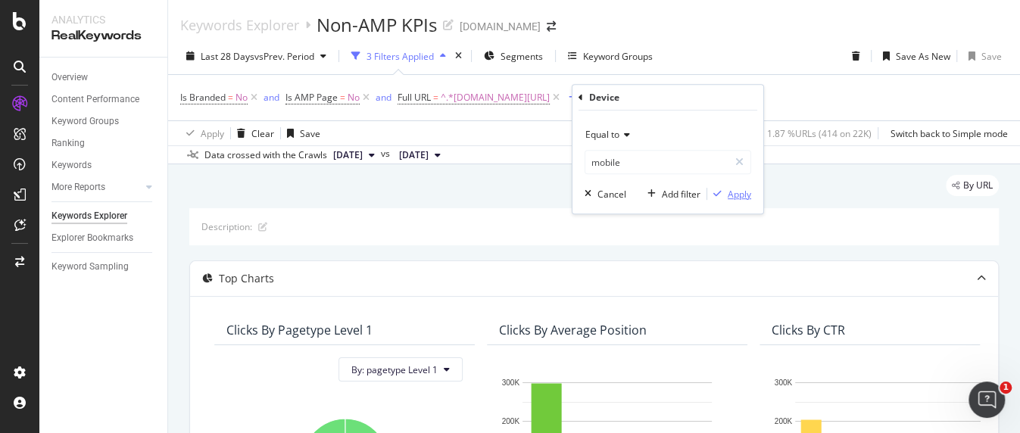
click at [735, 193] on div "Apply" at bounding box center [739, 194] width 23 height 13
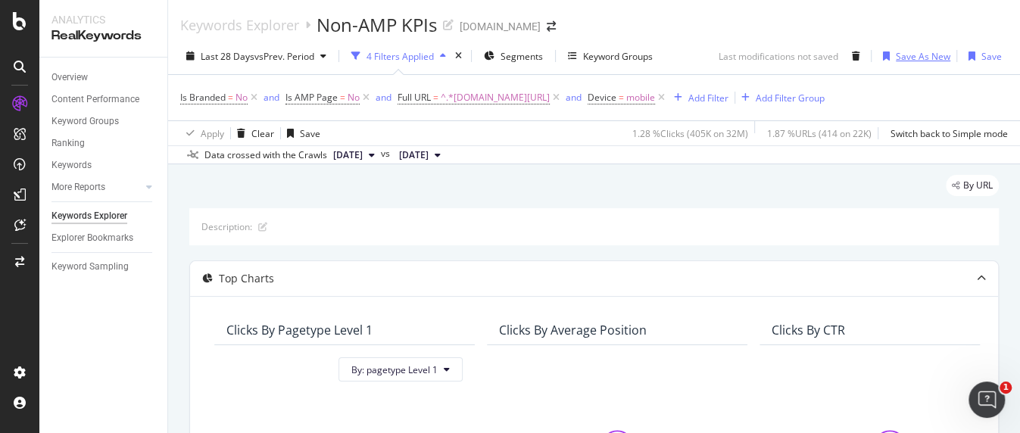
click at [844, 55] on div "Save As New" at bounding box center [923, 56] width 55 height 13
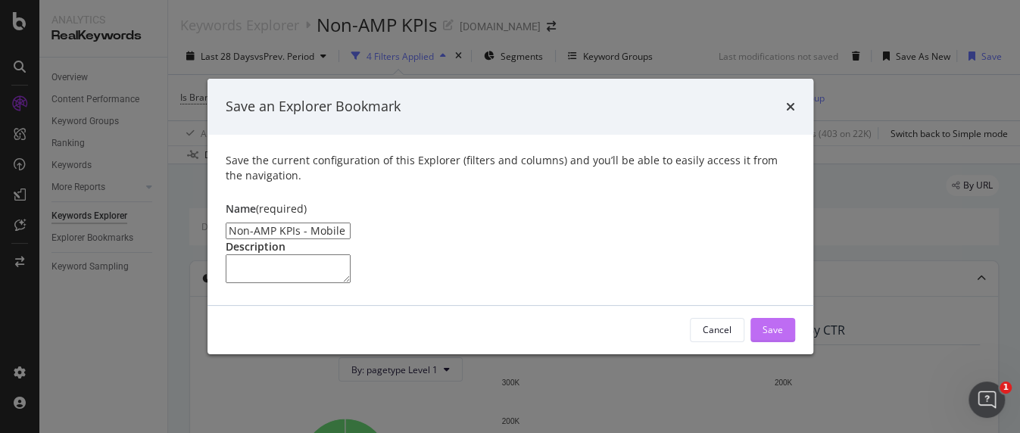
type input "Non-AMP KPIs - Mobile"
click at [772, 336] on div "Save" at bounding box center [773, 329] width 20 height 13
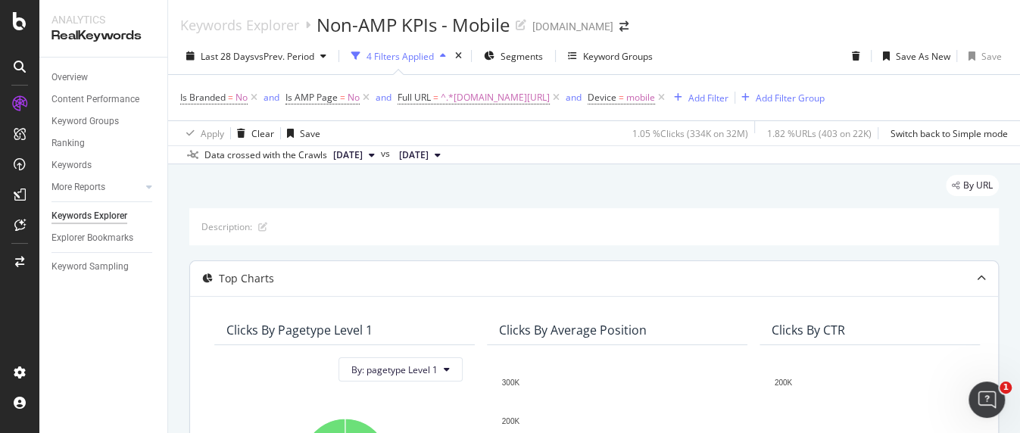
click at [844, 58] on div "Save As New" at bounding box center [923, 56] width 55 height 13
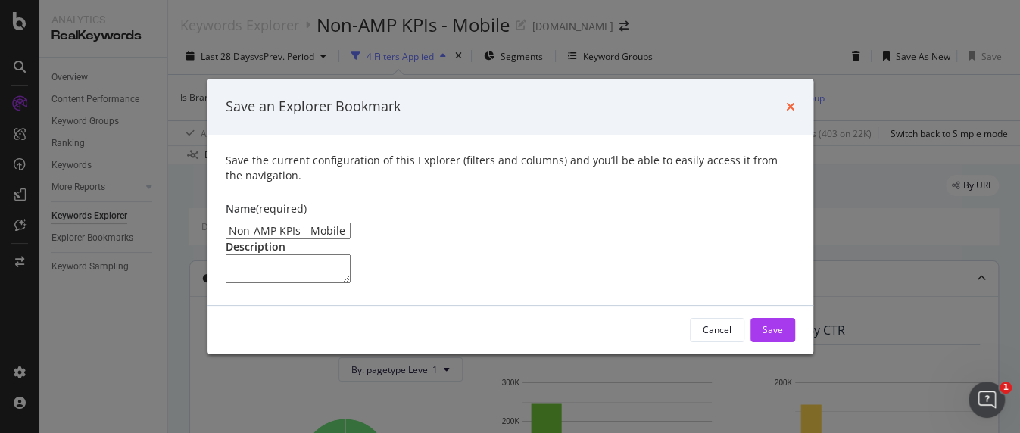
click at [791, 101] on icon "times" at bounding box center [790, 107] width 9 height 12
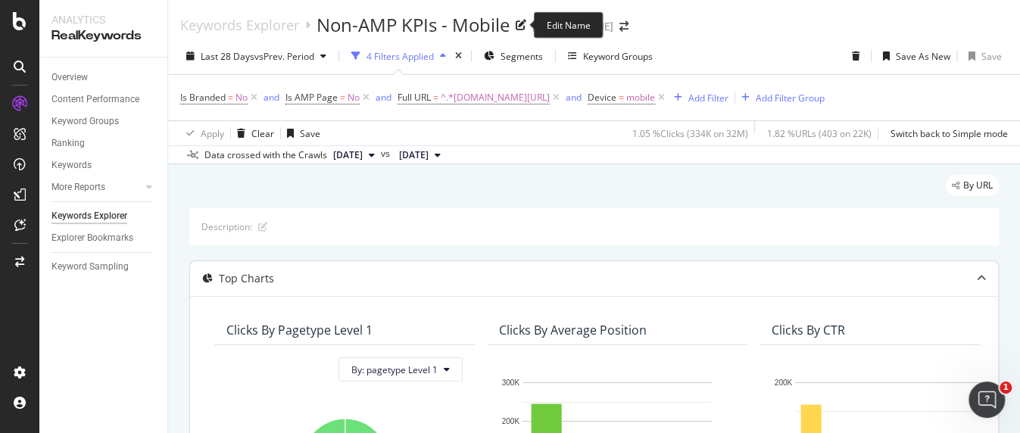
click at [432, 27] on div "Non-AMP KPIs - Mobile" at bounding box center [413, 25] width 193 height 26
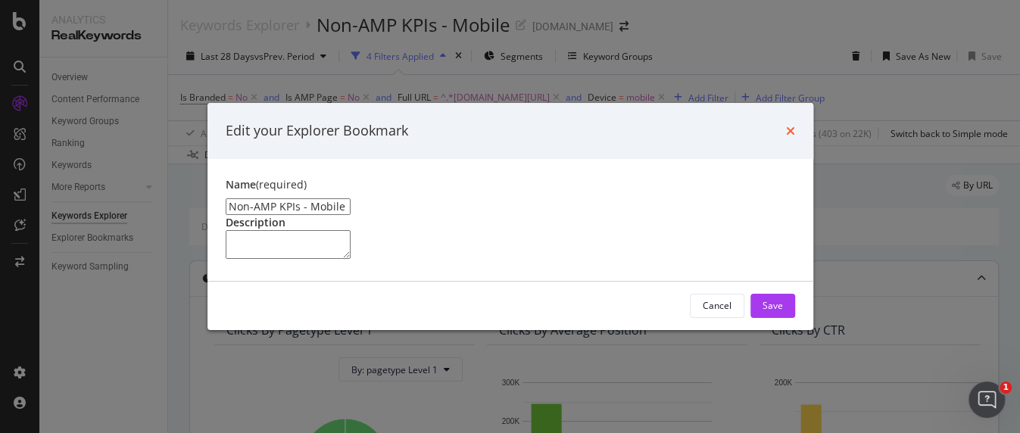
click at [791, 125] on icon "times" at bounding box center [790, 131] width 9 height 12
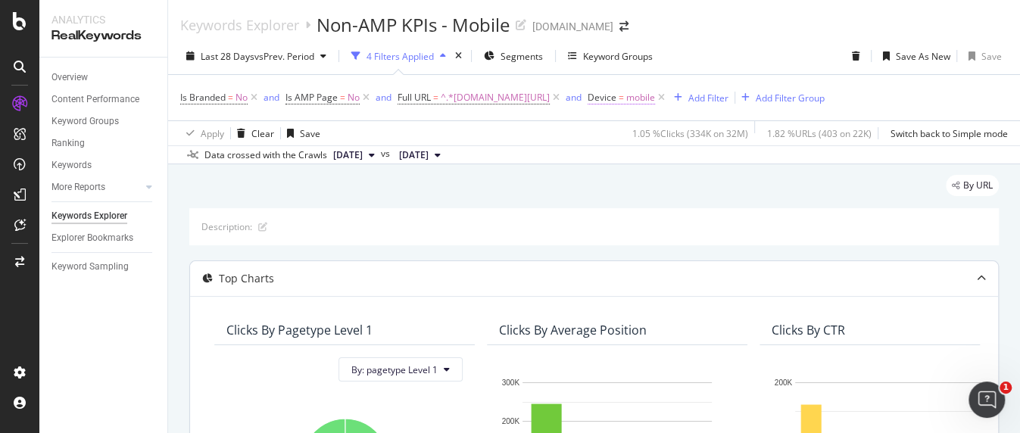
click at [624, 98] on span "=" at bounding box center [621, 97] width 5 height 13
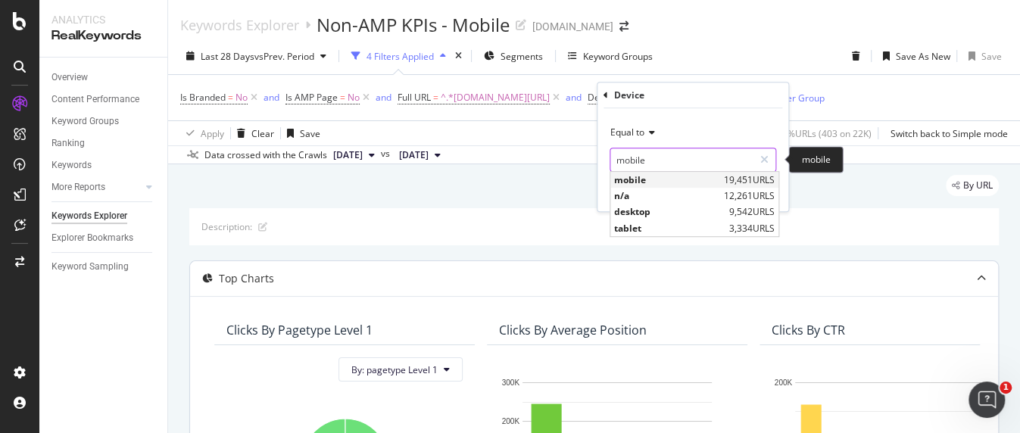
drag, startPoint x: 627, startPoint y: 162, endPoint x: 629, endPoint y: 180, distance: 18.3
click at [628, 163] on input "mobile" at bounding box center [681, 160] width 143 height 24
click at [641, 214] on span "desktop" at bounding box center [669, 212] width 111 height 13
type input "desktop"
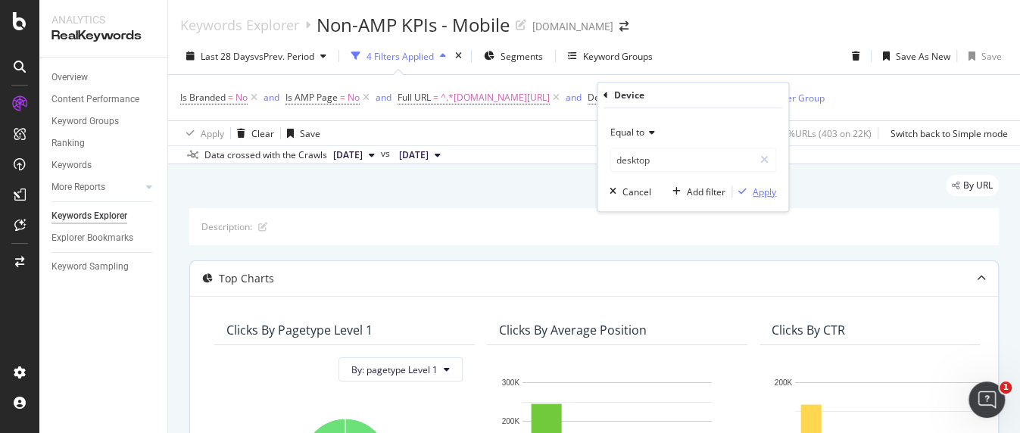
click at [759, 191] on div "Apply" at bounding box center [764, 192] width 23 height 13
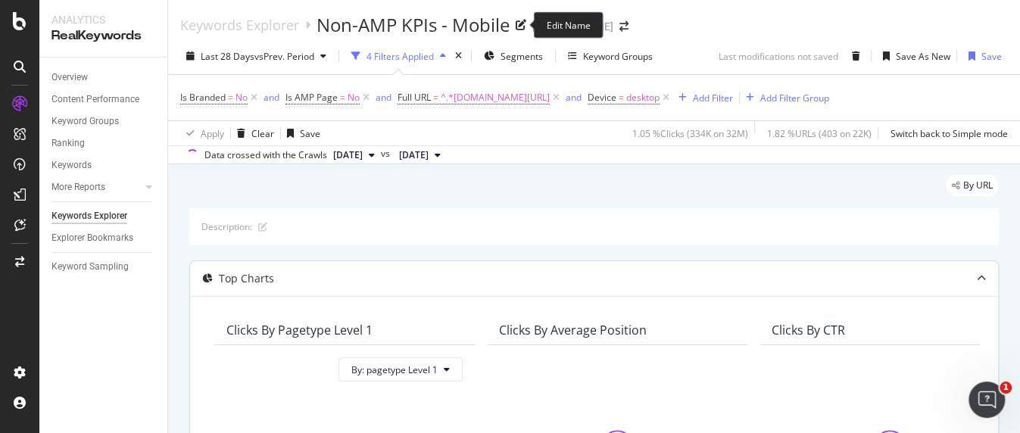
click at [486, 25] on div "Non-AMP KPIs - Mobile" at bounding box center [413, 25] width 193 height 26
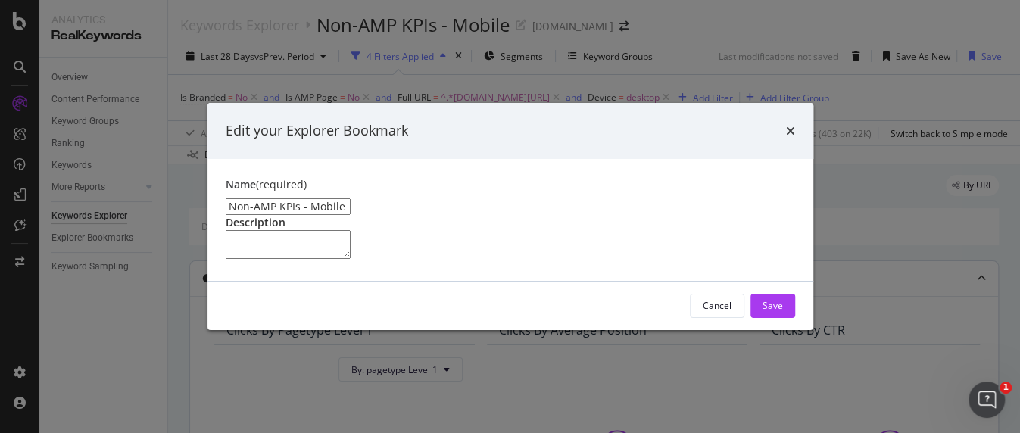
click at [322, 198] on input "Non-AMP KPIs - Mobile" at bounding box center [288, 206] width 125 height 17
type input "Non-AMP KPIs - Desktop"
click at [773, 312] on div "Save" at bounding box center [773, 305] width 20 height 13
